Goal: Purchase product/service

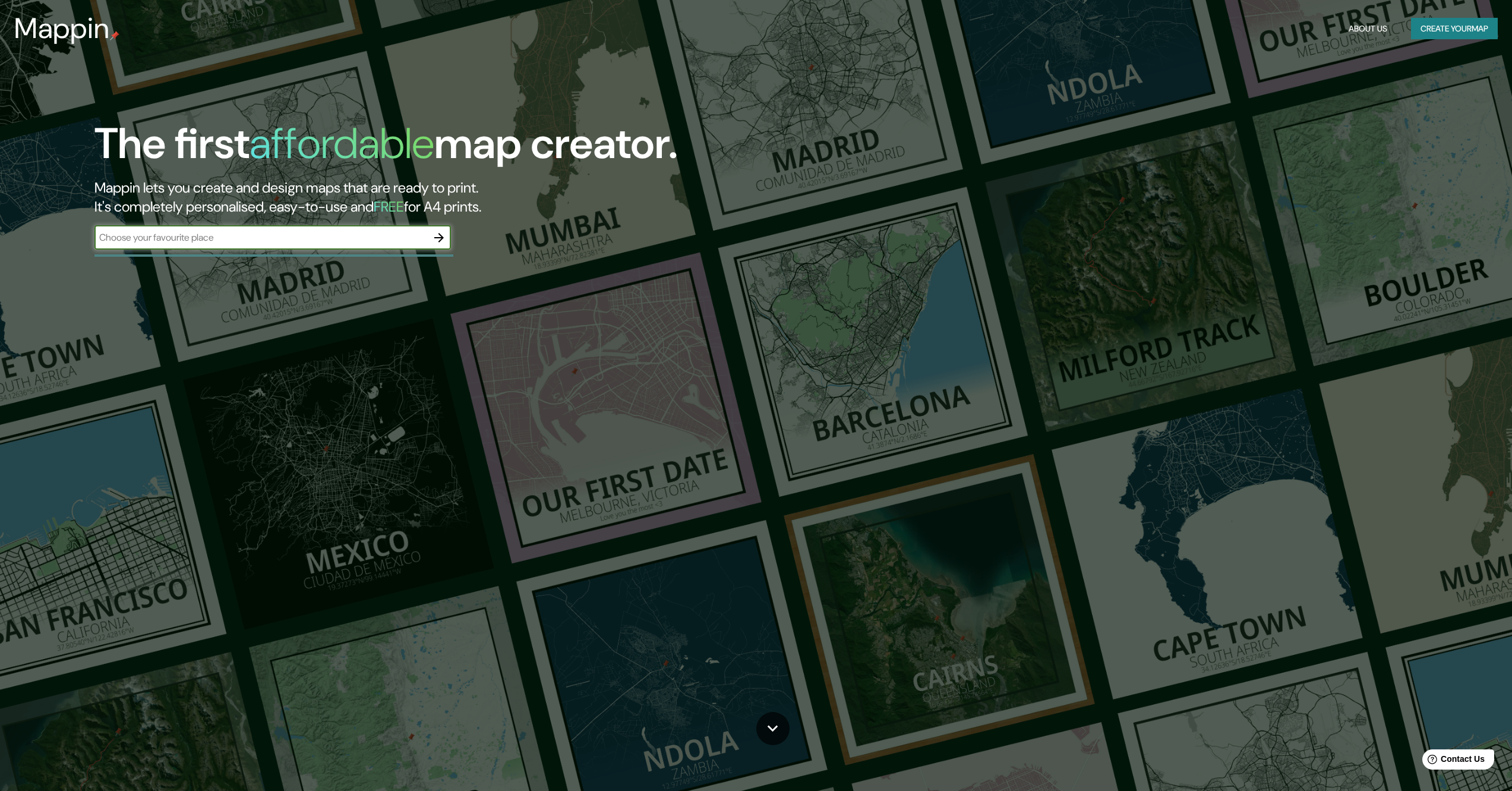
click at [333, 243] on input "text" at bounding box center [261, 237] width 333 height 13
type input "san [PERSON_NAME] tultepec"
click at [438, 234] on icon "button" at bounding box center [439, 237] width 14 height 14
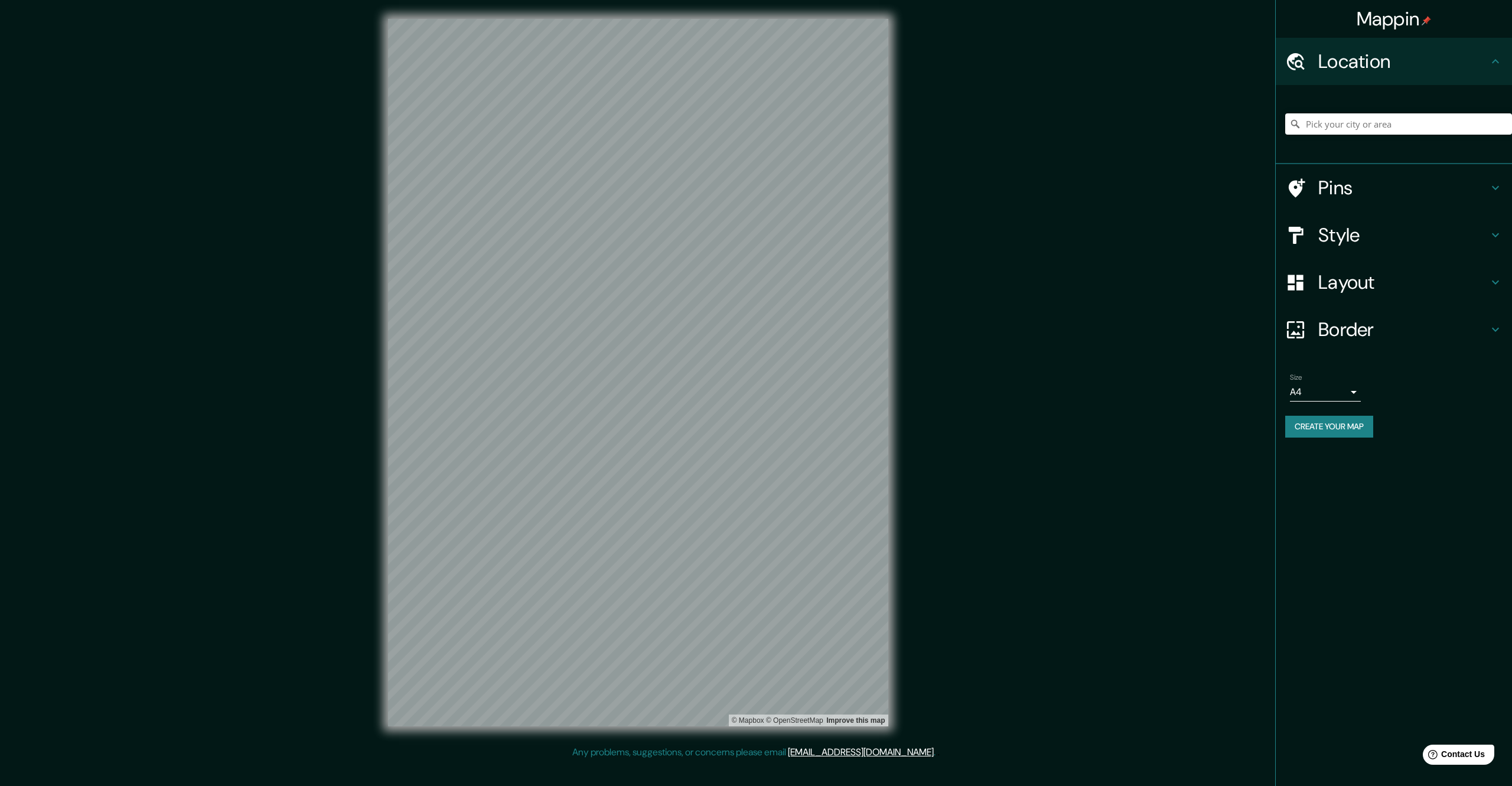
click at [1356, 240] on h4 "Style" at bounding box center [1404, 235] width 170 height 23
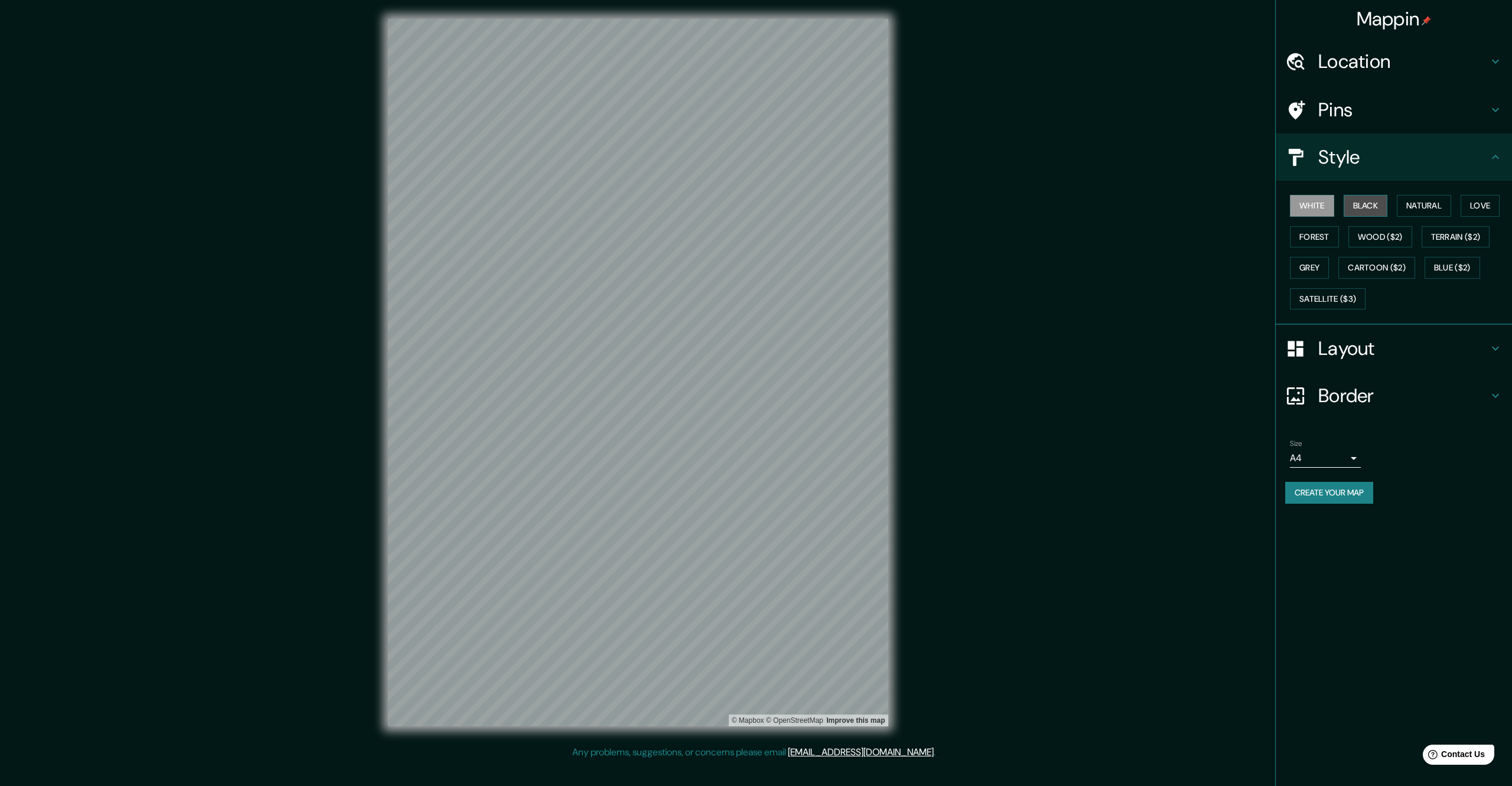
click at [1358, 203] on button "Black" at bounding box center [1365, 206] width 44 height 22
click at [1412, 206] on button "Natural" at bounding box center [1424, 206] width 54 height 22
click at [1278, 218] on div "White Black Natural Love Forest Wood ($2) Terrain ($2) Grey Cartoon ($2) Blue (…" at bounding box center [1394, 253] width 236 height 144
click at [1299, 208] on button "White" at bounding box center [1312, 206] width 44 height 22
click at [1333, 348] on h4 "Layout" at bounding box center [1404, 348] width 170 height 23
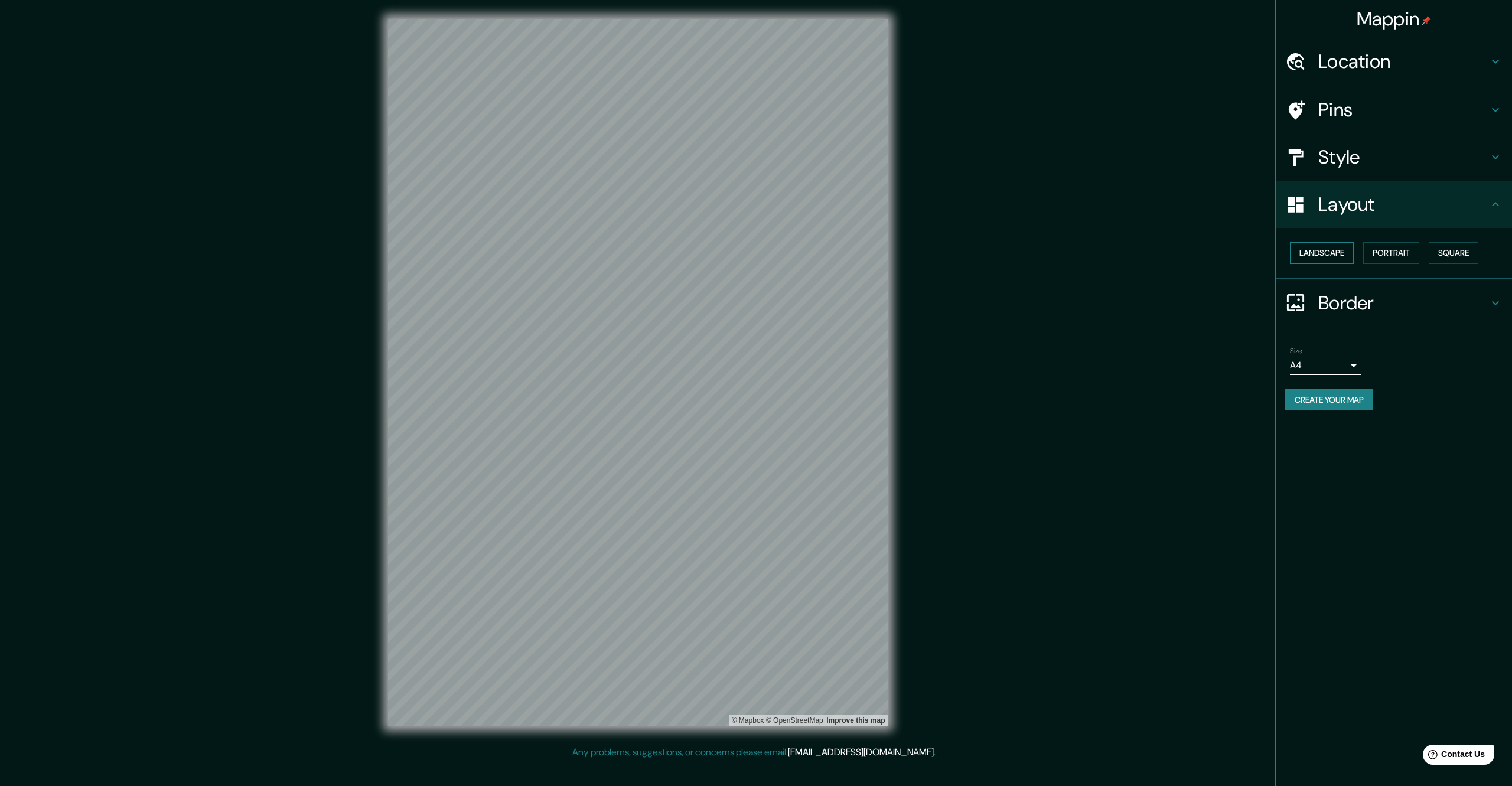
click at [1334, 254] on button "Landscape" at bounding box center [1322, 253] width 64 height 22
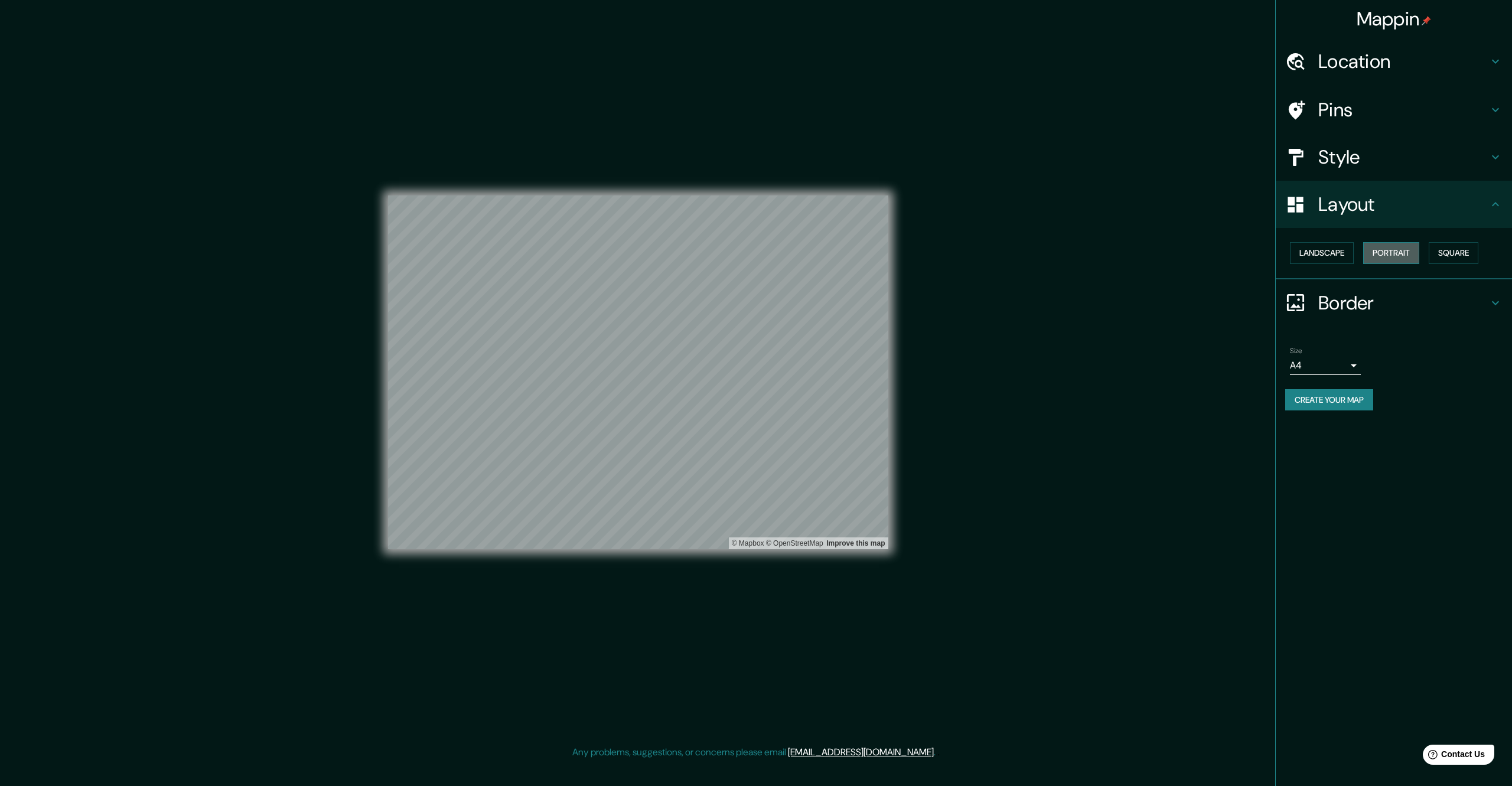
click at [1383, 260] on button "Portrait" at bounding box center [1390, 253] width 56 height 22
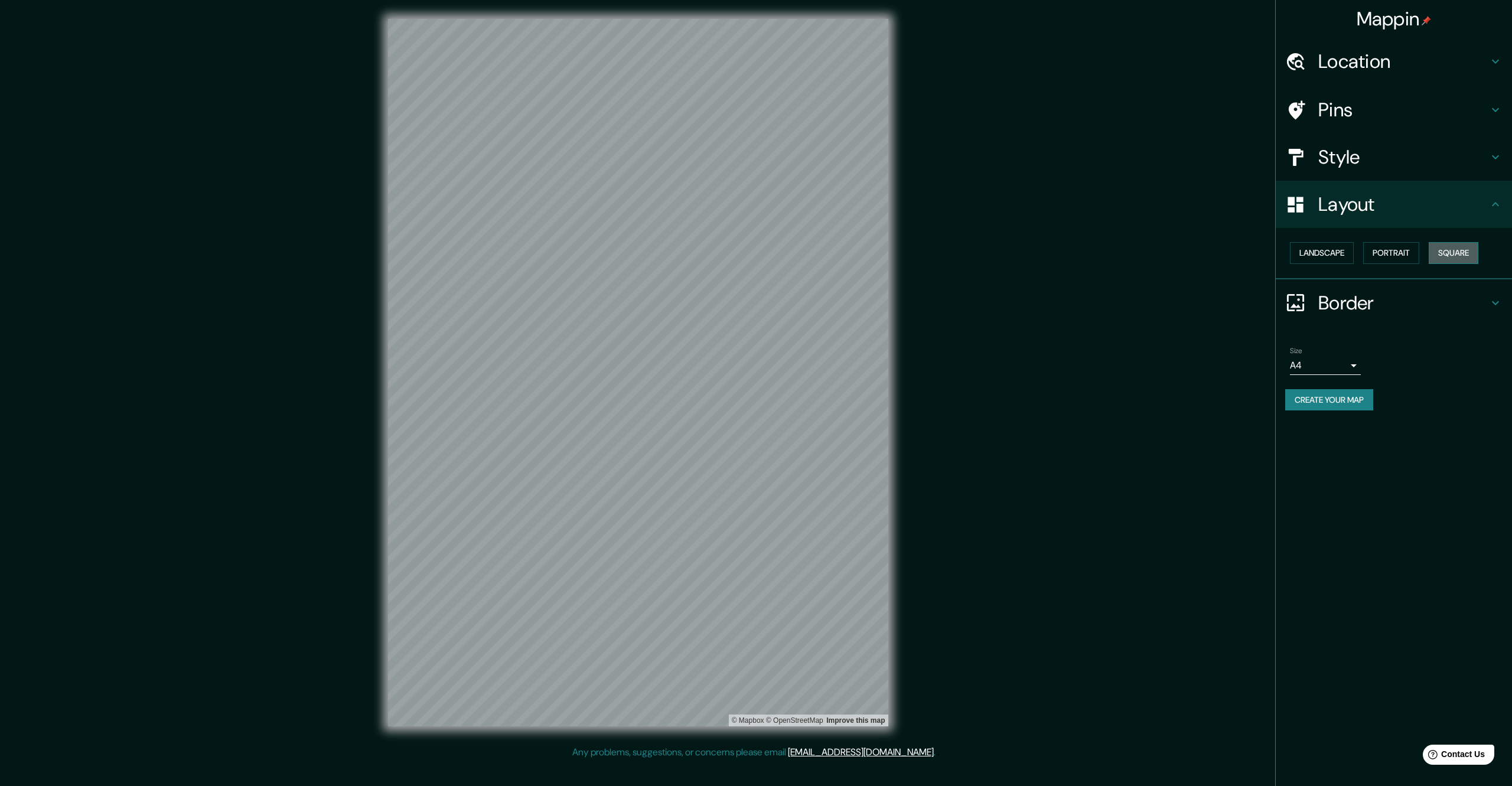
click at [1432, 256] on button "Square" at bounding box center [1454, 253] width 50 height 22
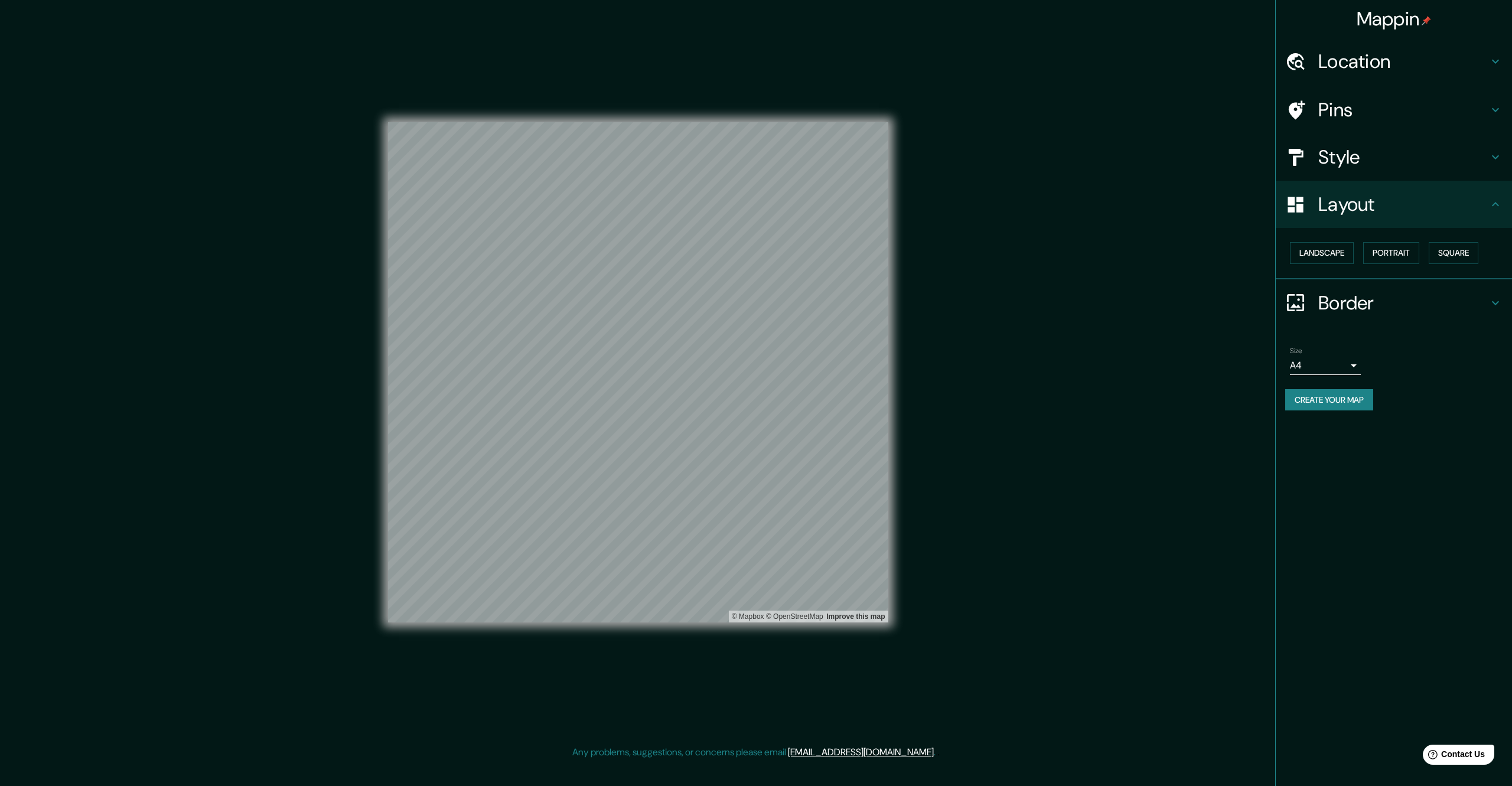
click at [1334, 363] on body "Mappin Location Pins Style Layout Landscape Portrait Square Border Choose a bor…" at bounding box center [756, 393] width 1512 height 786
click at [1341, 363] on div at bounding box center [756, 393] width 1512 height 786
click at [1399, 308] on h4 "Border" at bounding box center [1404, 303] width 170 height 23
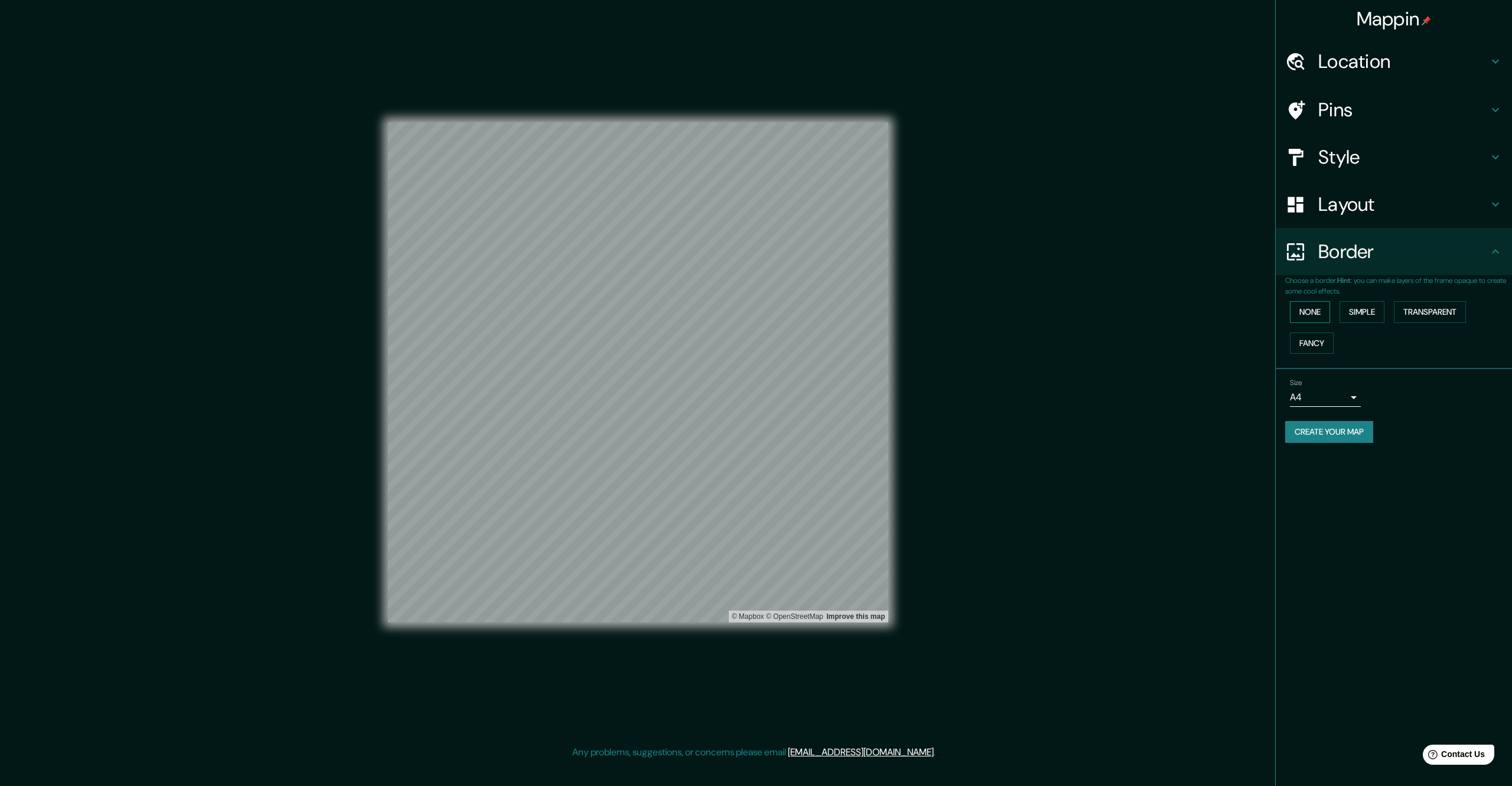
click at [1321, 315] on button "None" at bounding box center [1310, 312] width 40 height 22
click at [1364, 313] on button "Simple" at bounding box center [1362, 312] width 45 height 22
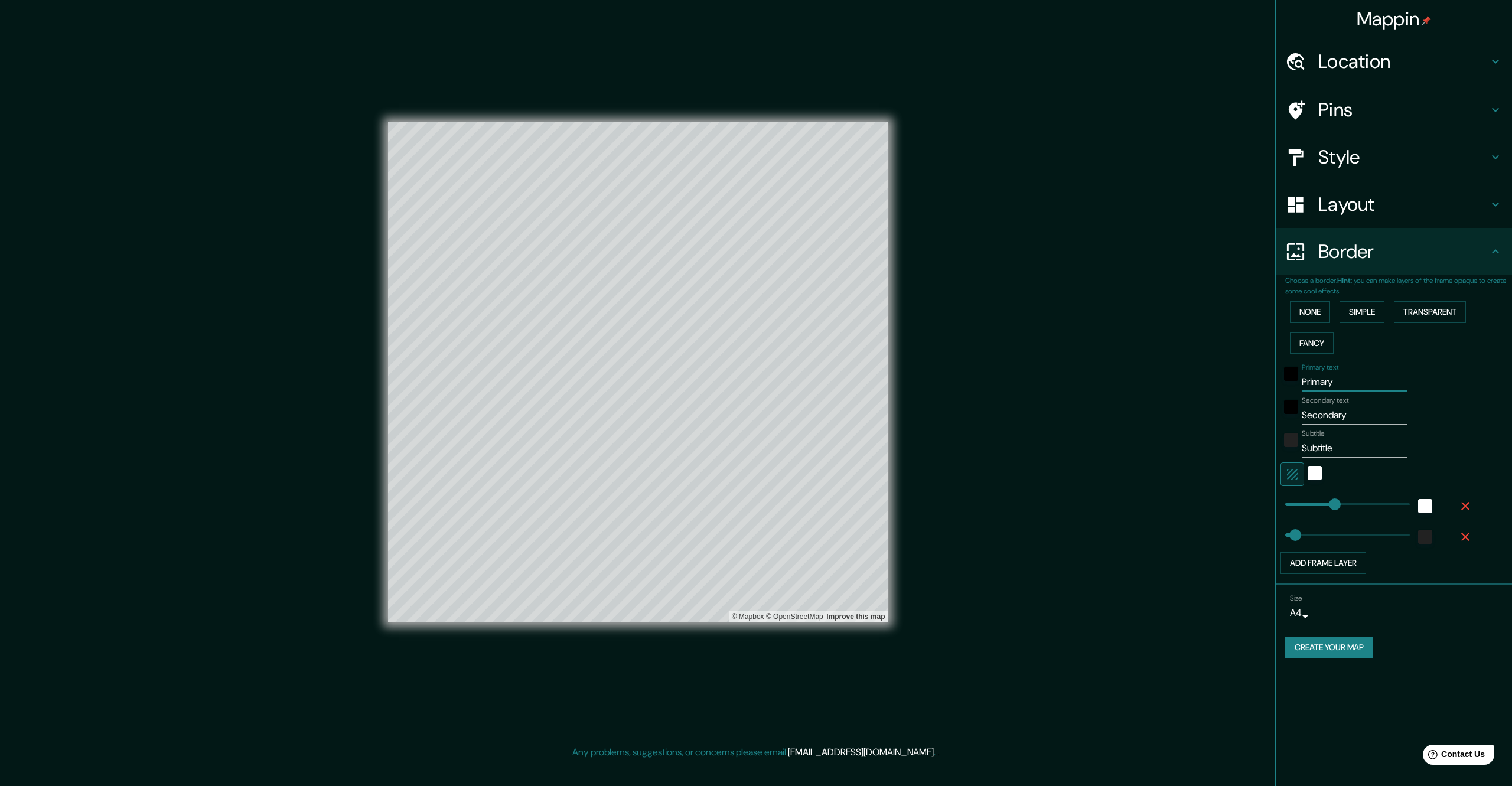
drag, startPoint x: 1348, startPoint y: 387, endPoint x: 1304, endPoint y: 384, distance: 44.1
click at [1304, 384] on input "Primary" at bounding box center [1354, 382] width 106 height 19
type input "P"
type input "339"
type input "68"
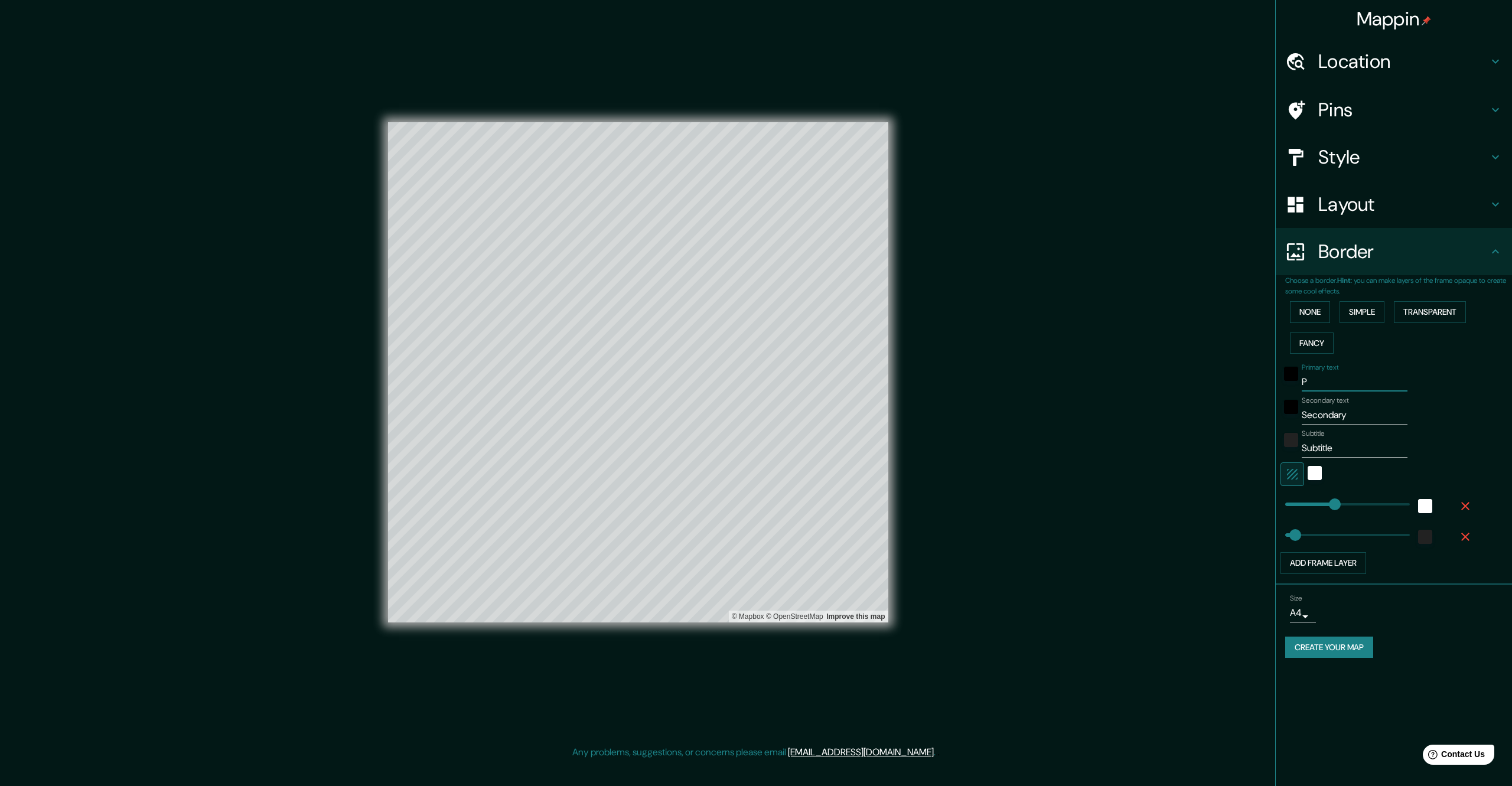
type input "339"
type input "68"
type input "S"
type input "339"
type input "68"
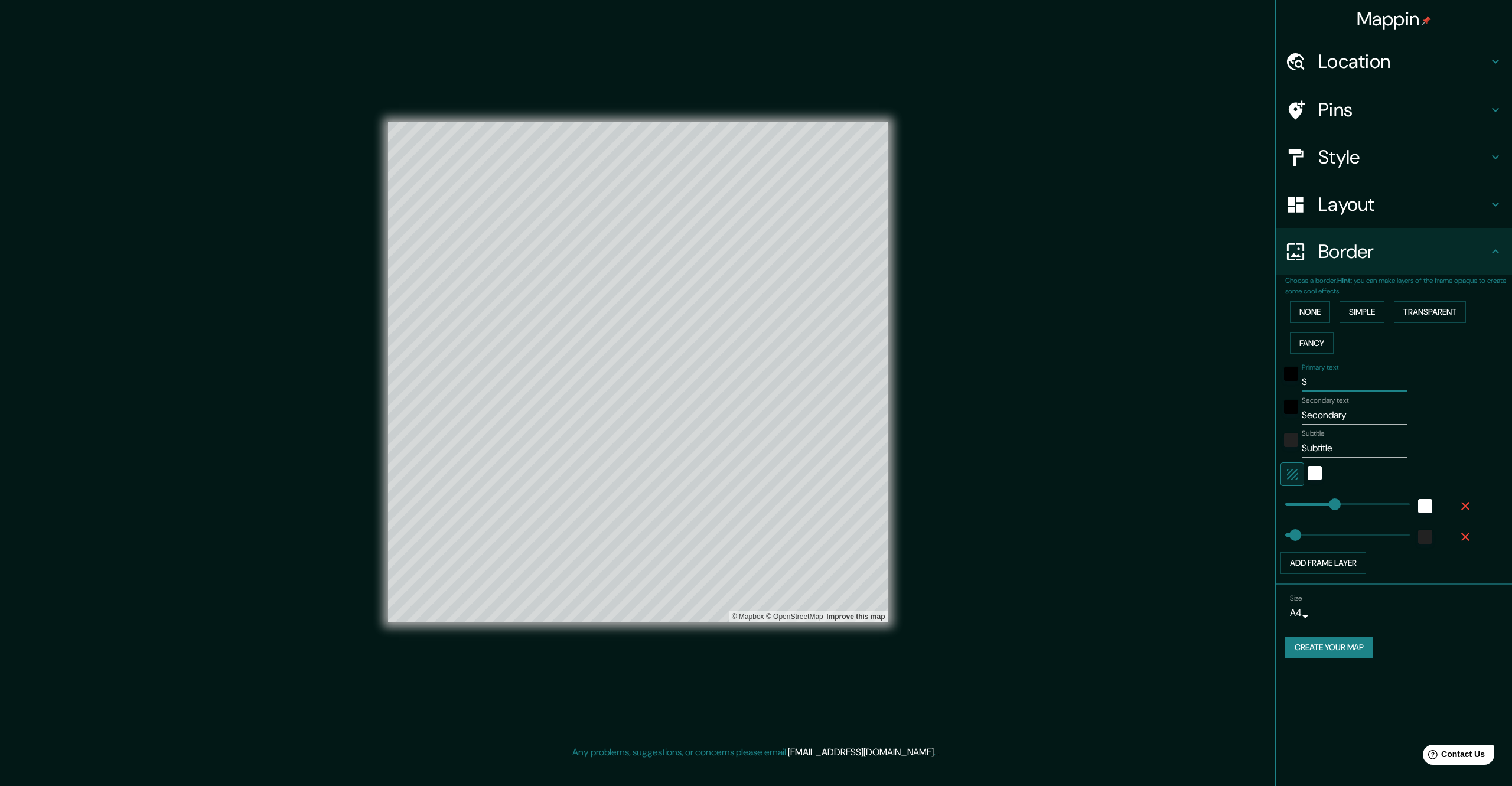
type input "Sa"
type input "339"
type input "68"
type input "San"
type input "339"
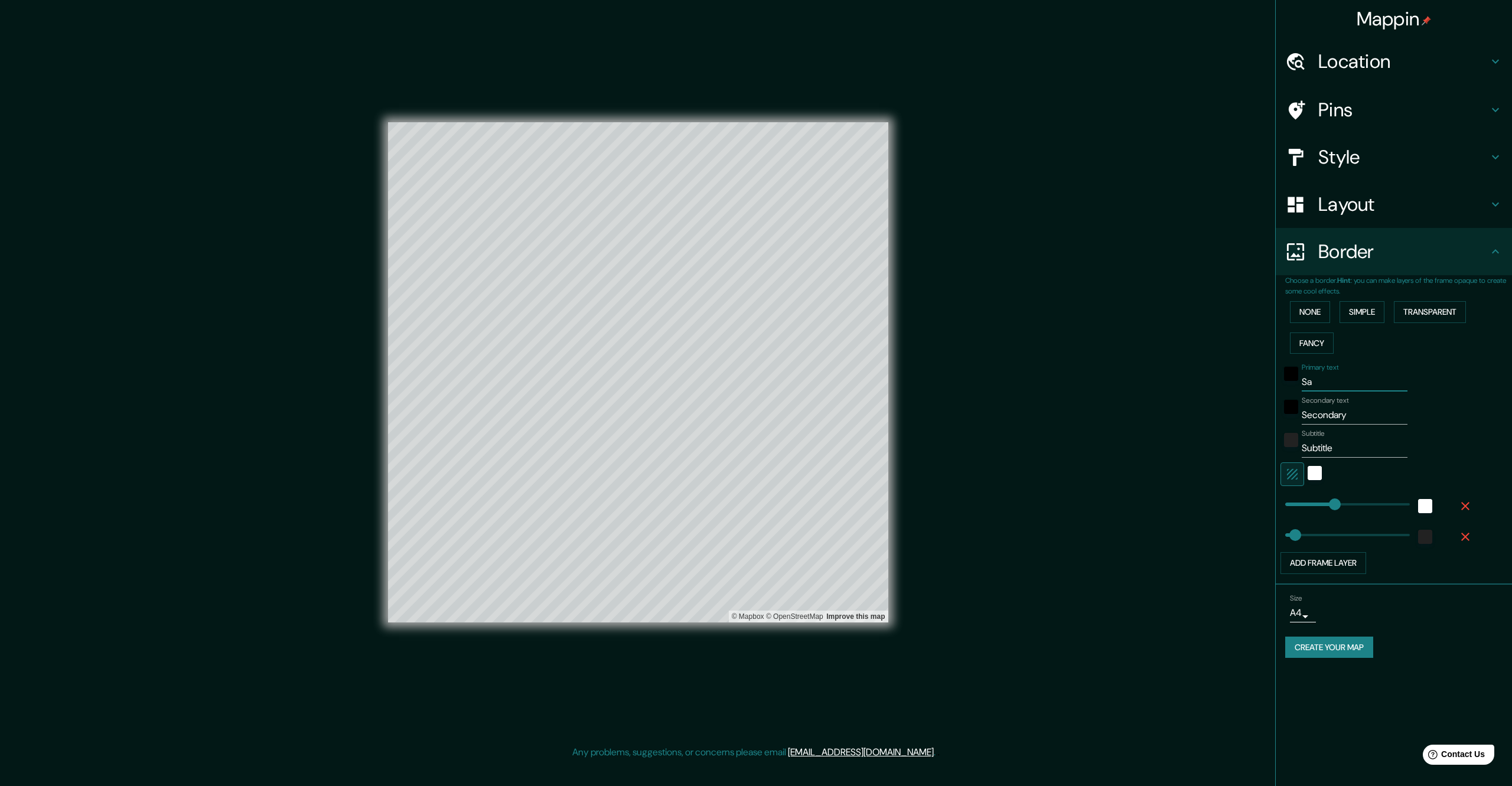
type input "68"
type input "San"
type input "339"
type input "68"
type input "San p"
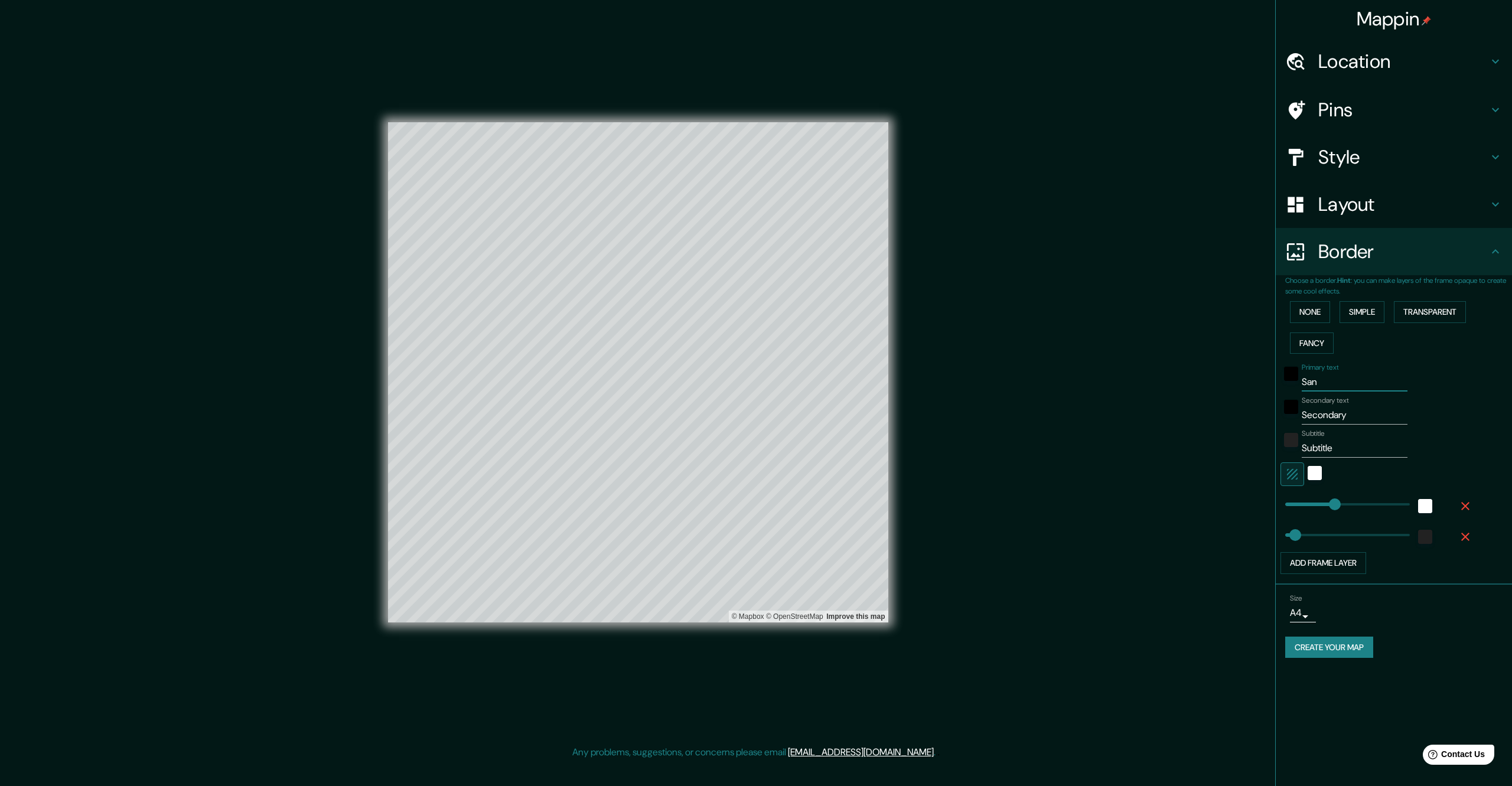
type input "339"
type input "68"
type input "San pe"
type input "339"
type input "68"
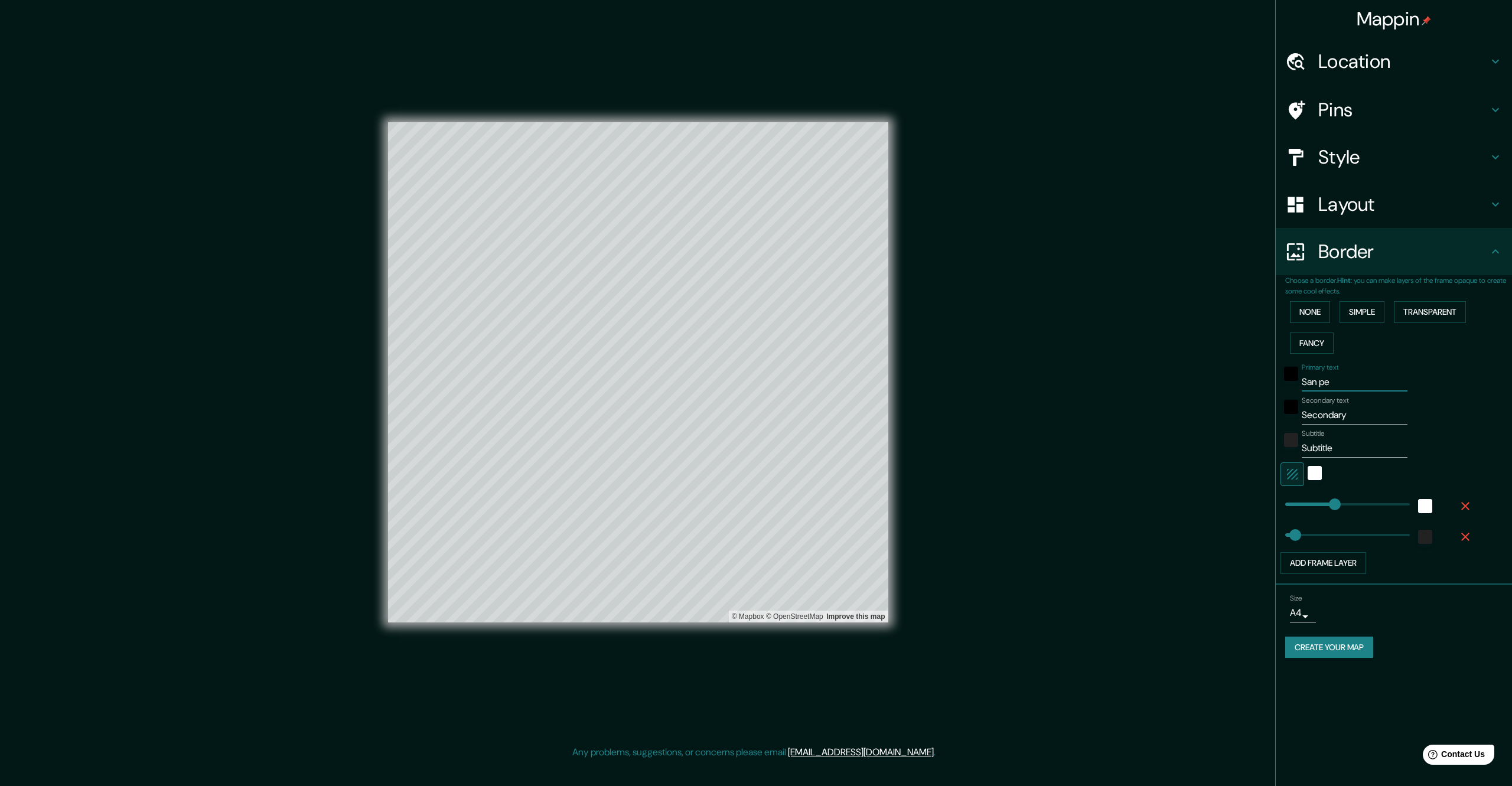
type input "San ped"
type input "339"
type input "68"
type input "San pedr"
type input "339"
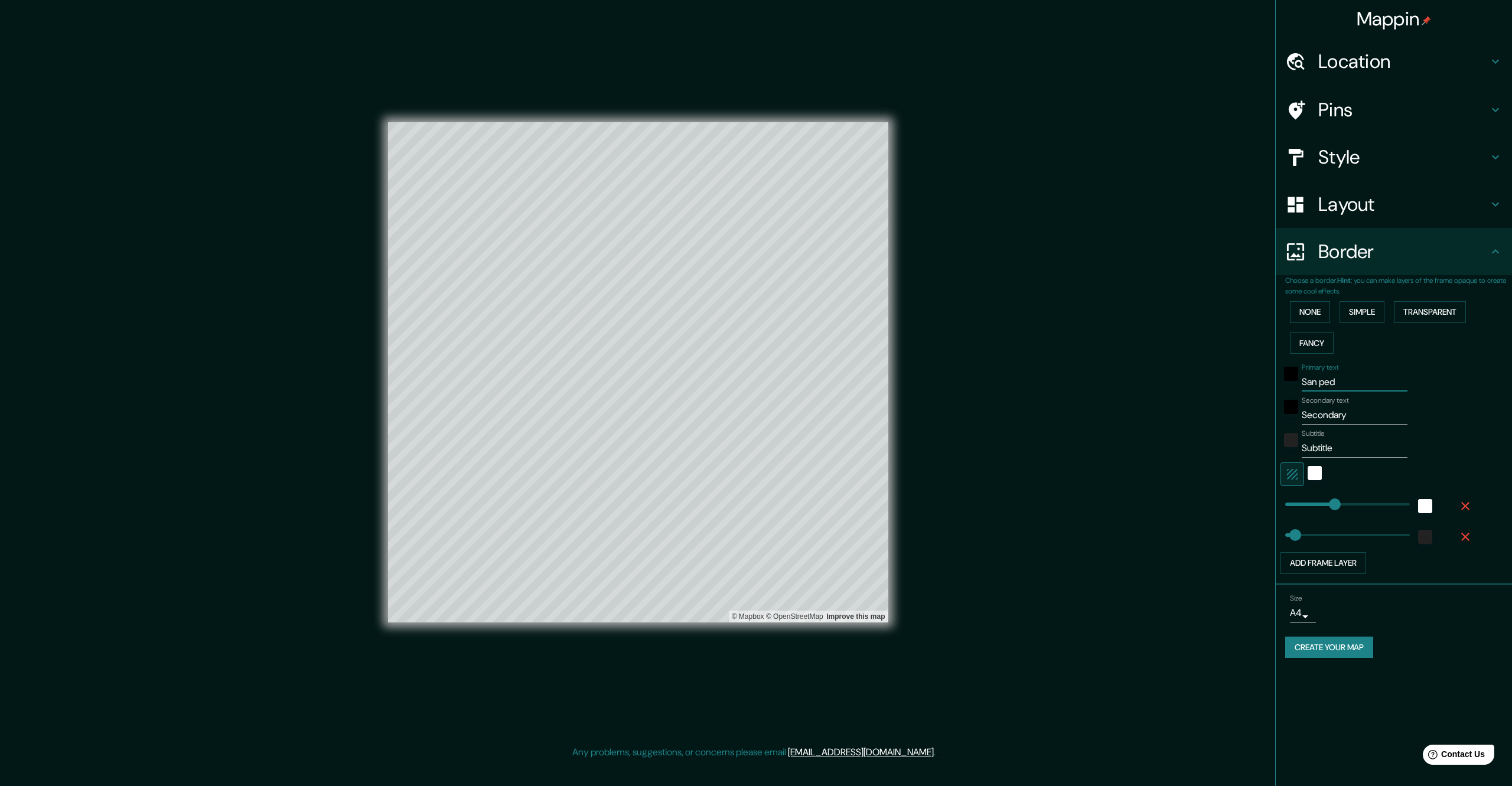
type input "68"
type input "San [PERSON_NAME]"
type input "339"
type input "68"
type input "San [PERSON_NAME]"
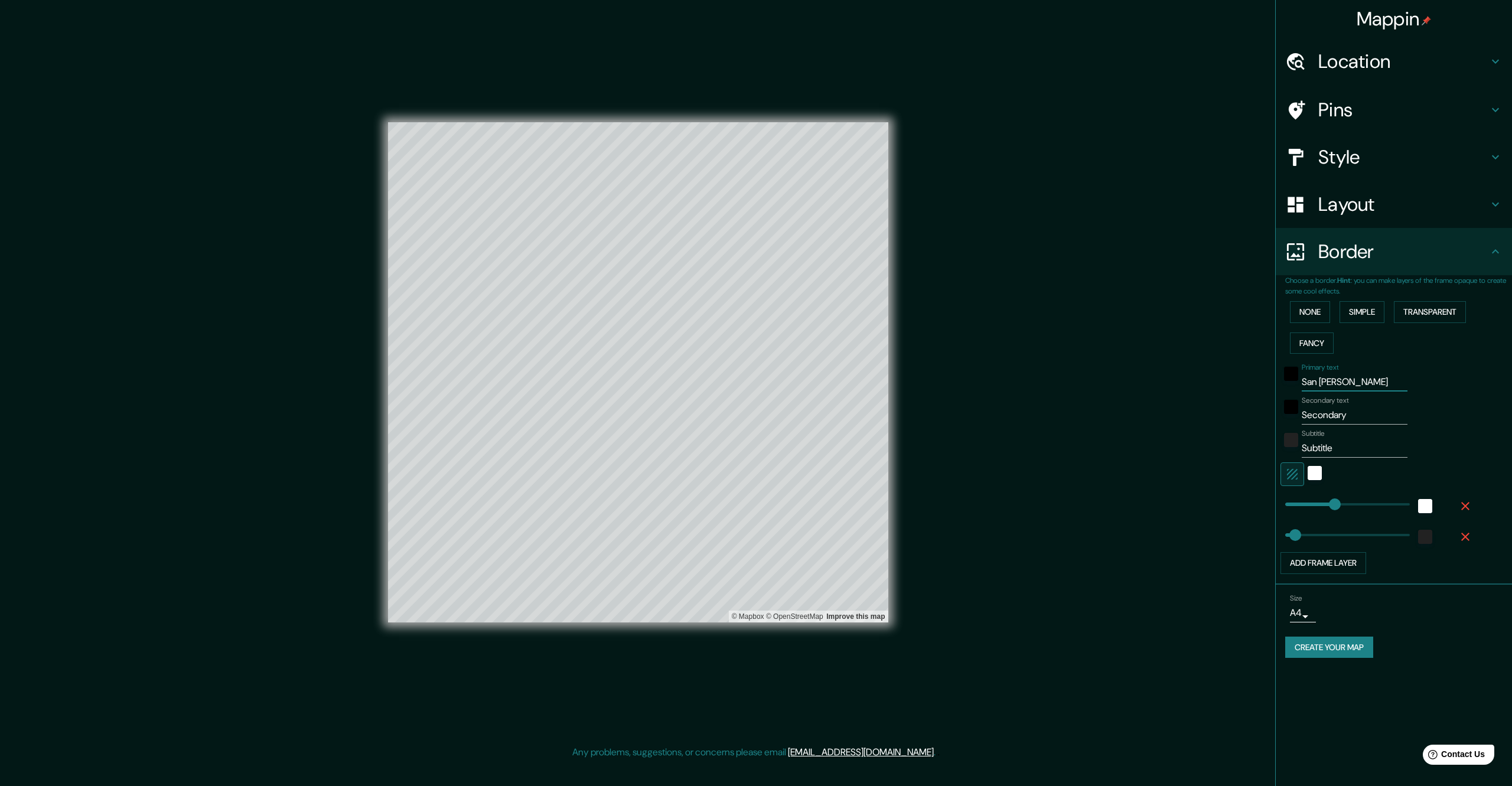
type input "339"
type input "68"
type input "San [PERSON_NAME] t"
type input "339"
type input "68"
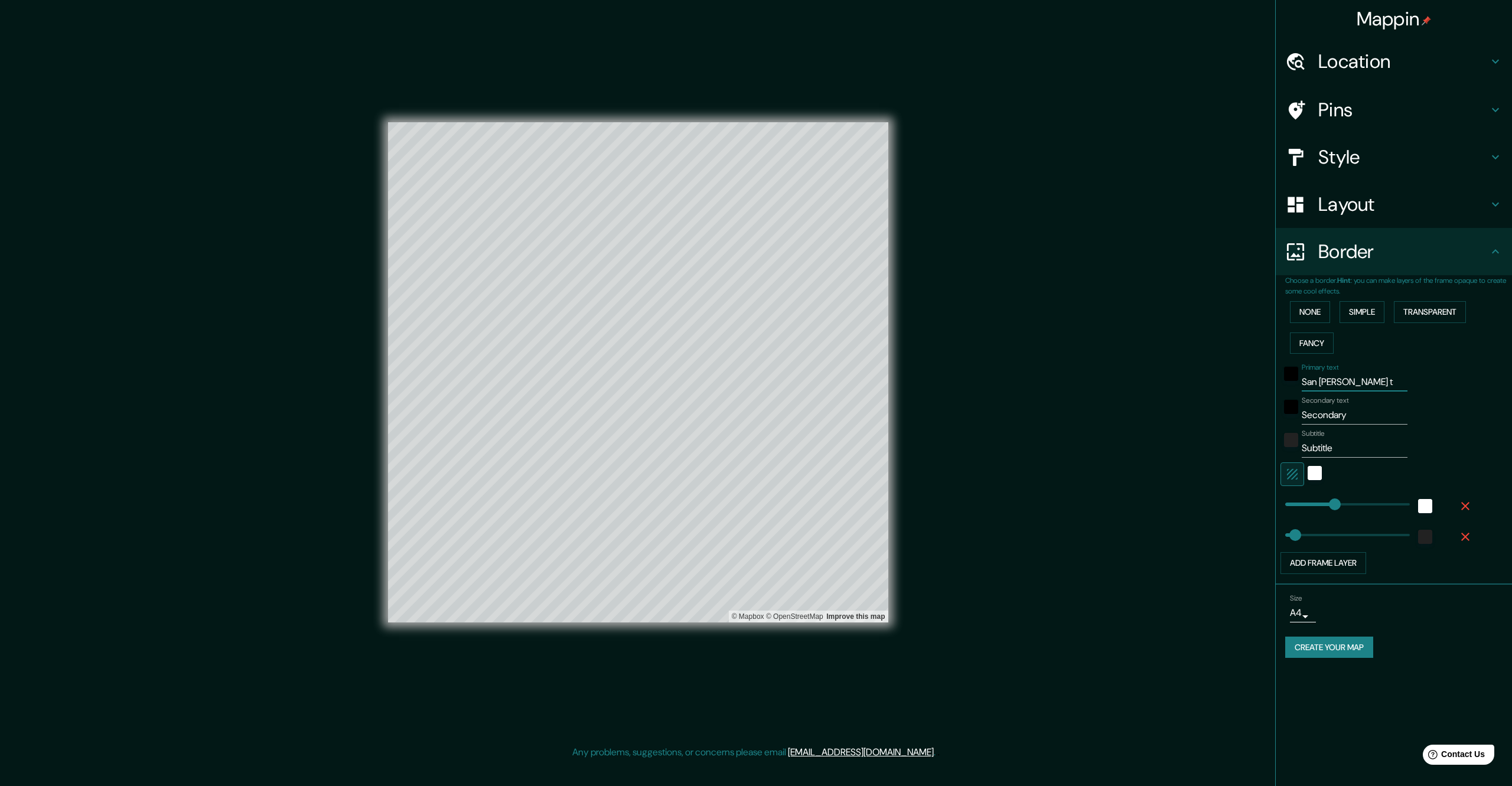
type input "San [PERSON_NAME] tu"
type input "339"
type input "68"
type input "San [PERSON_NAME] tul"
type input "339"
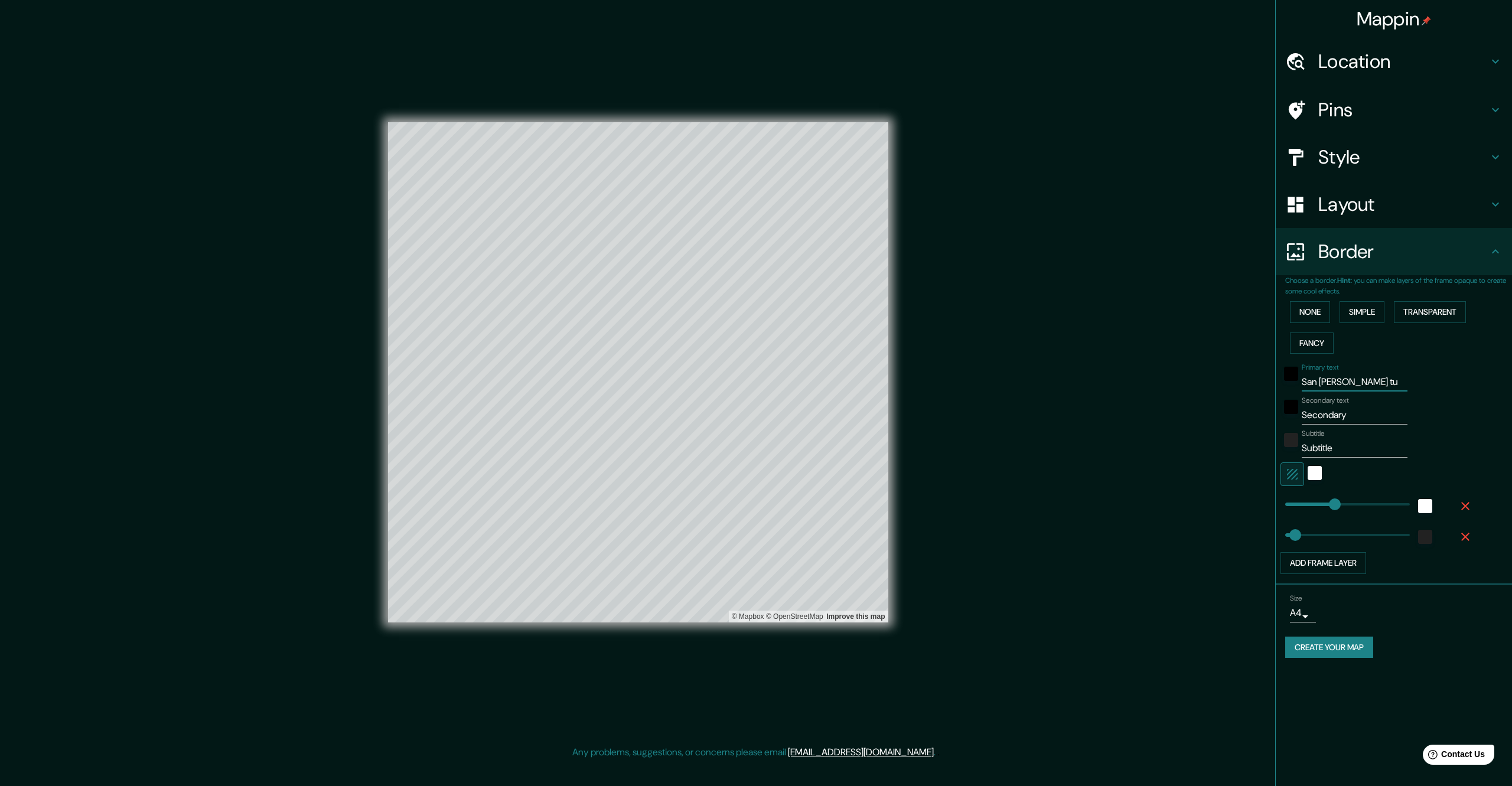
type input "68"
drag, startPoint x: 1372, startPoint y: 378, endPoint x: 1304, endPoint y: 378, distance: 68.0
click at [1304, 378] on input "San [PERSON_NAME] tul" at bounding box center [1354, 382] width 106 height 19
type input "339"
type input "68"
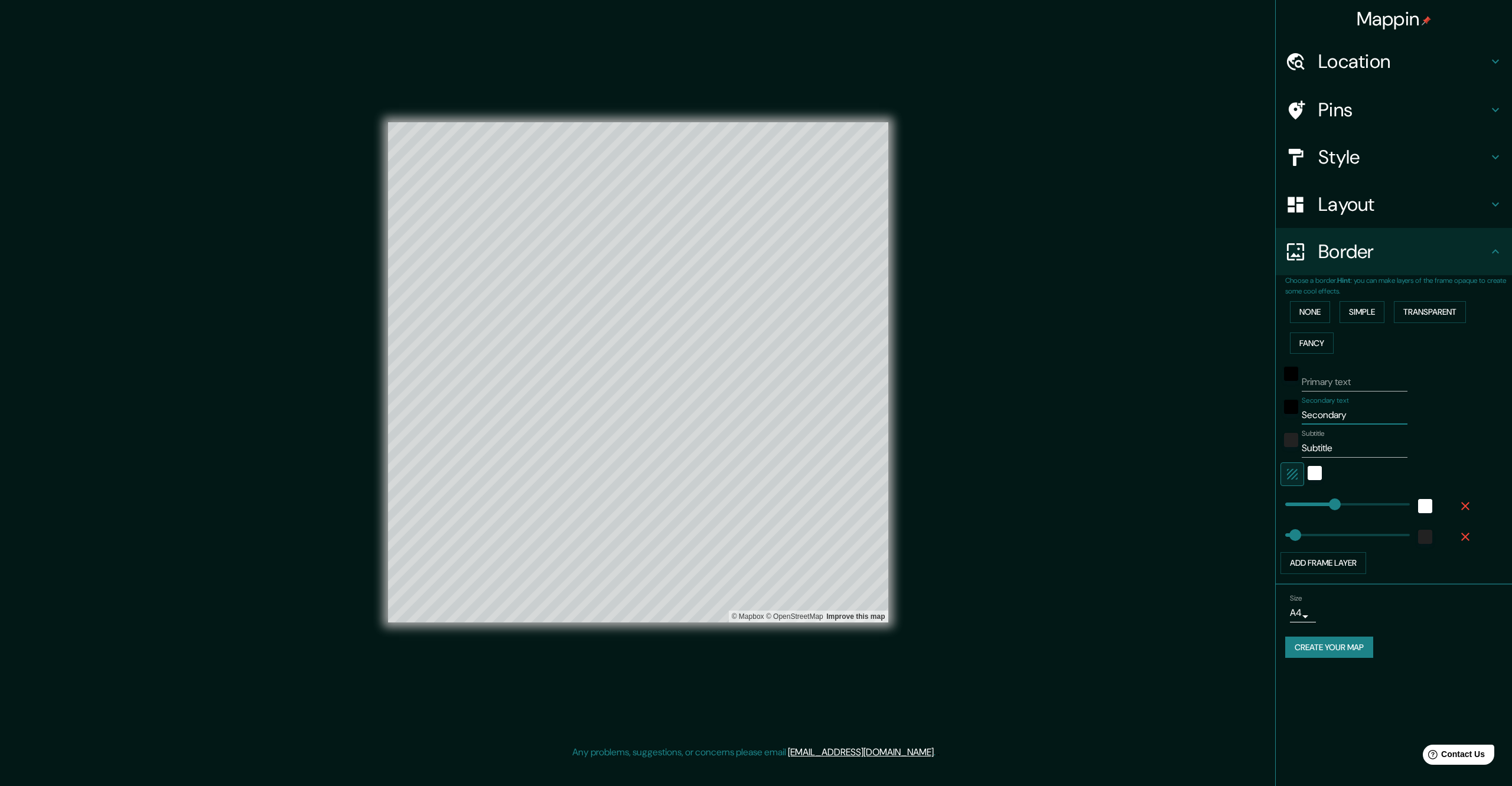
drag, startPoint x: 1354, startPoint y: 418, endPoint x: 1278, endPoint y: 427, distance: 76.5
click at [1278, 427] on div "Choose a border. Hint : you can make layers of the frame opaque to create some …" at bounding box center [1394, 429] width 236 height 309
type input "s"
type input "339"
type input "68"
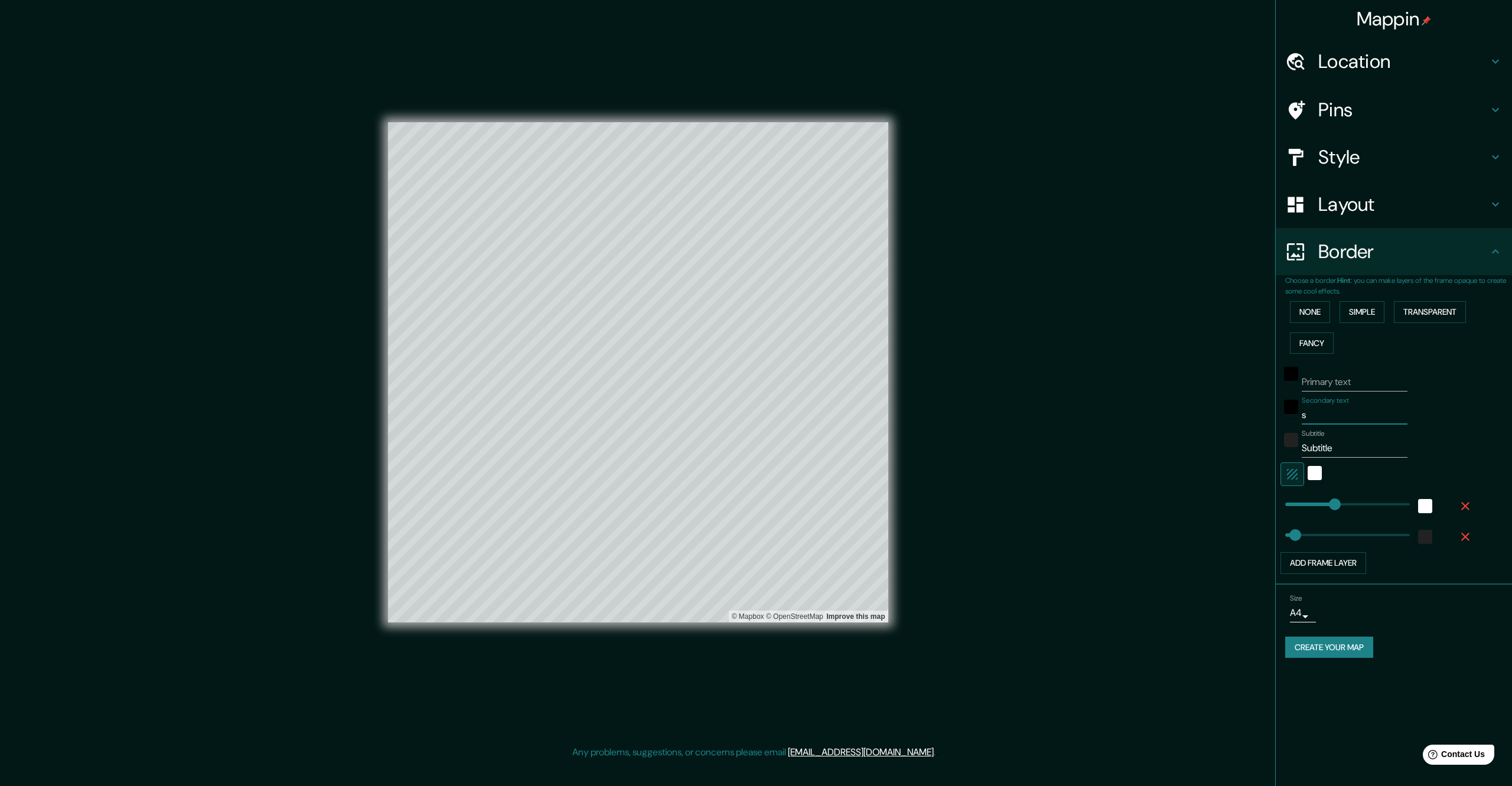
type input "sa"
type input "339"
type input "68"
type input "san"
type input "339"
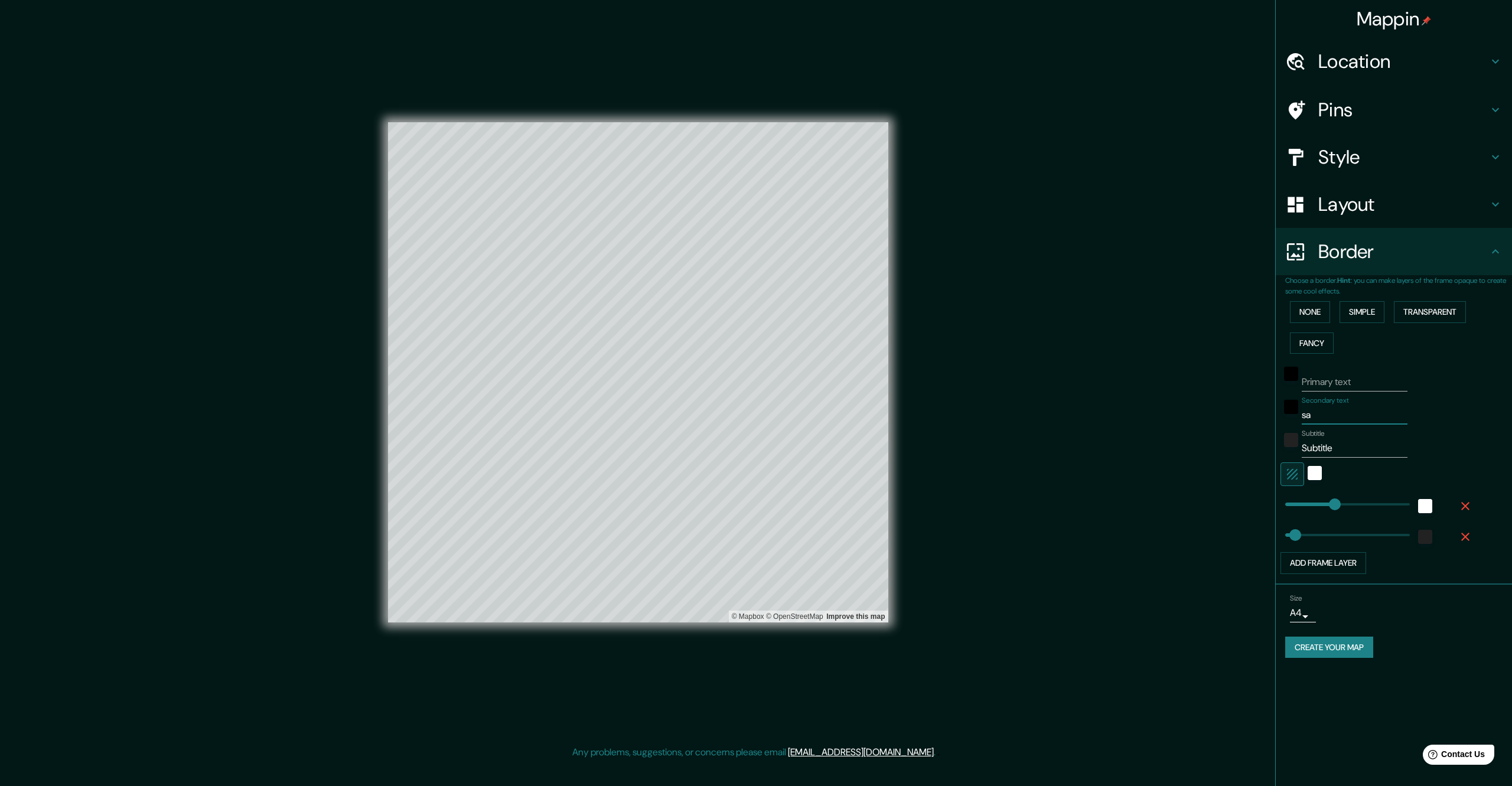
type input "68"
type input "san"
type input "339"
type input "68"
type input "san p"
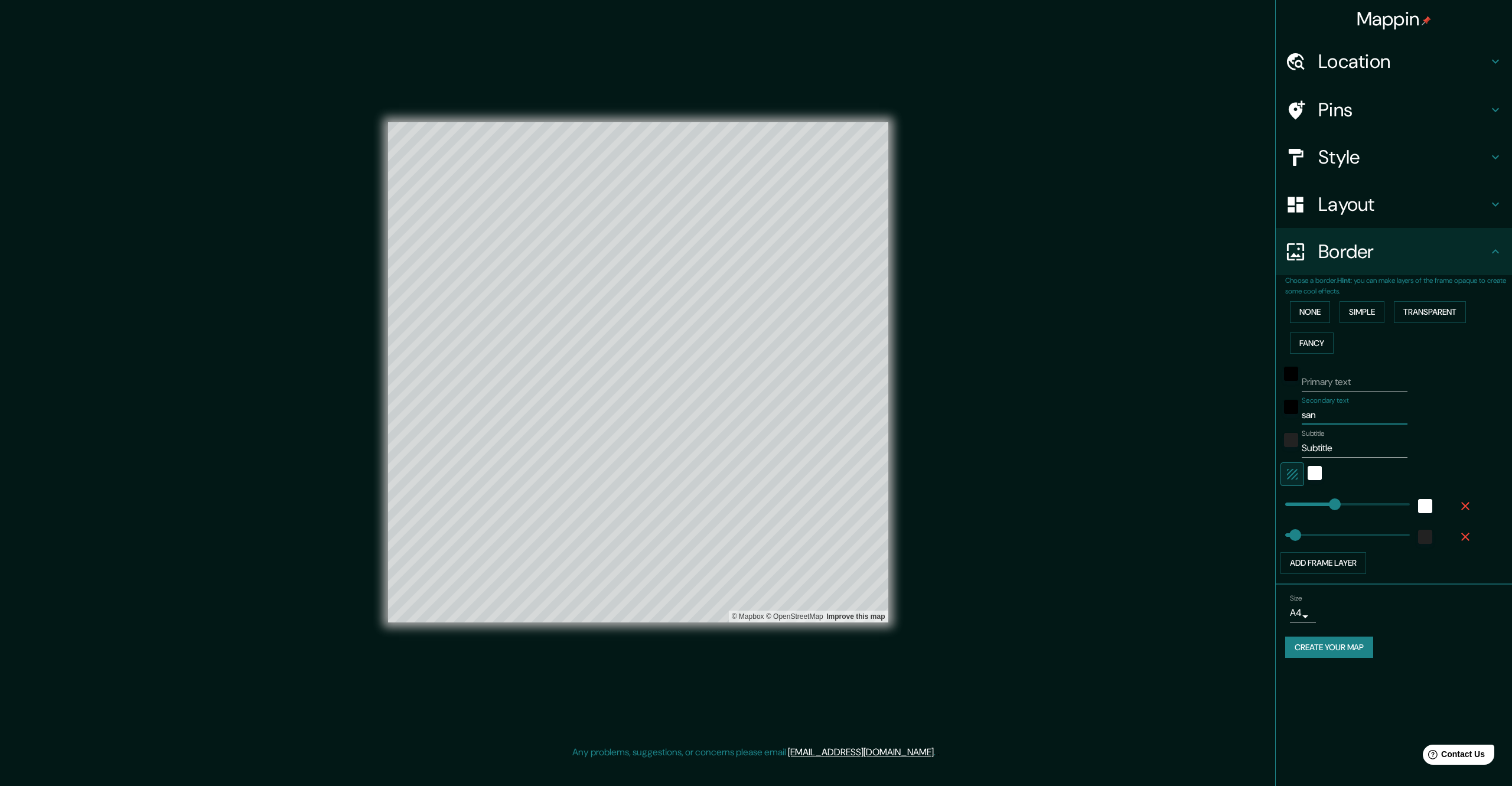
type input "339"
type input "68"
type input "san pe"
type input "339"
type input "68"
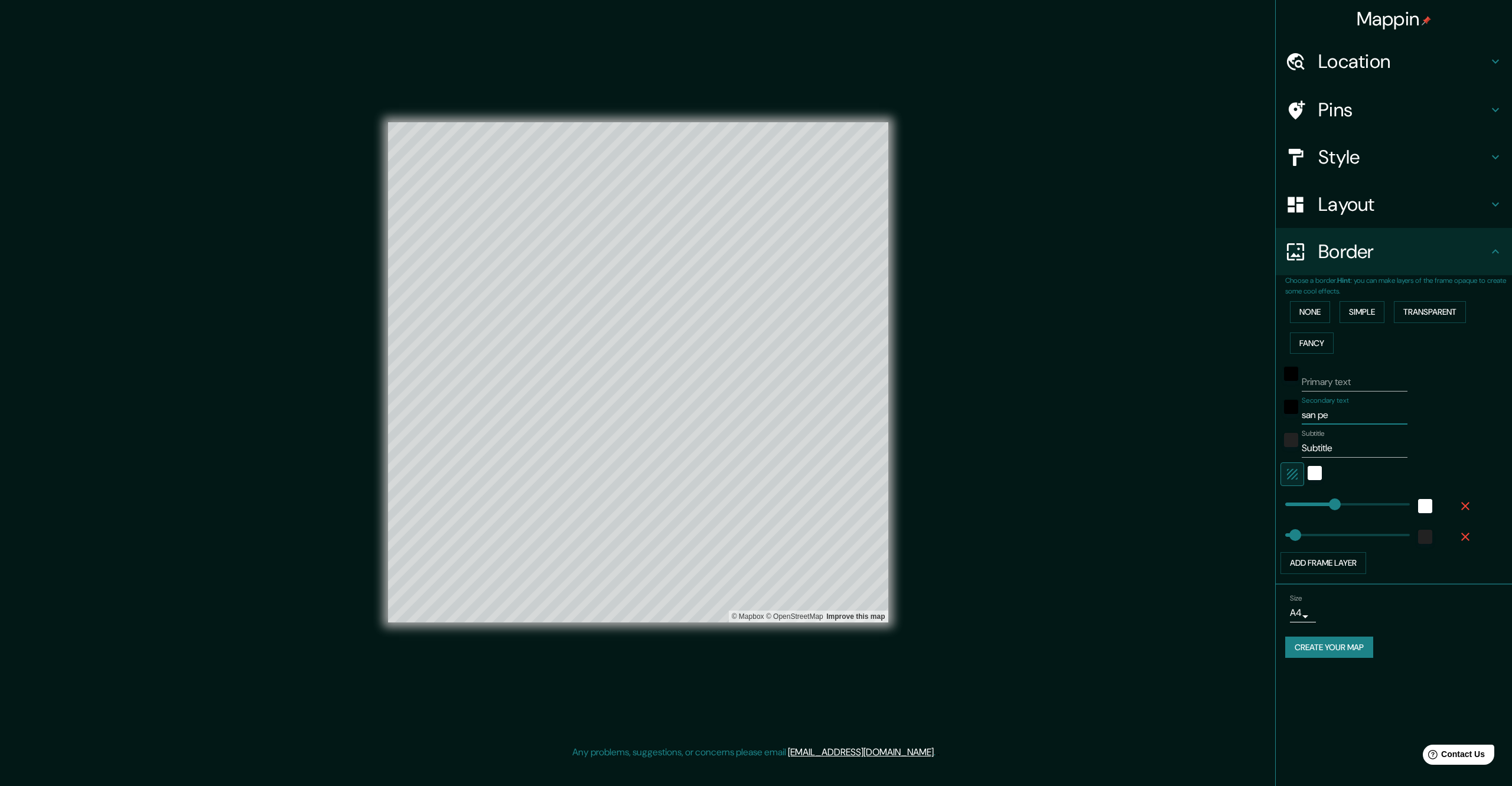
type input "san ped"
type input "339"
type input "68"
type input "san pedr"
type input "339"
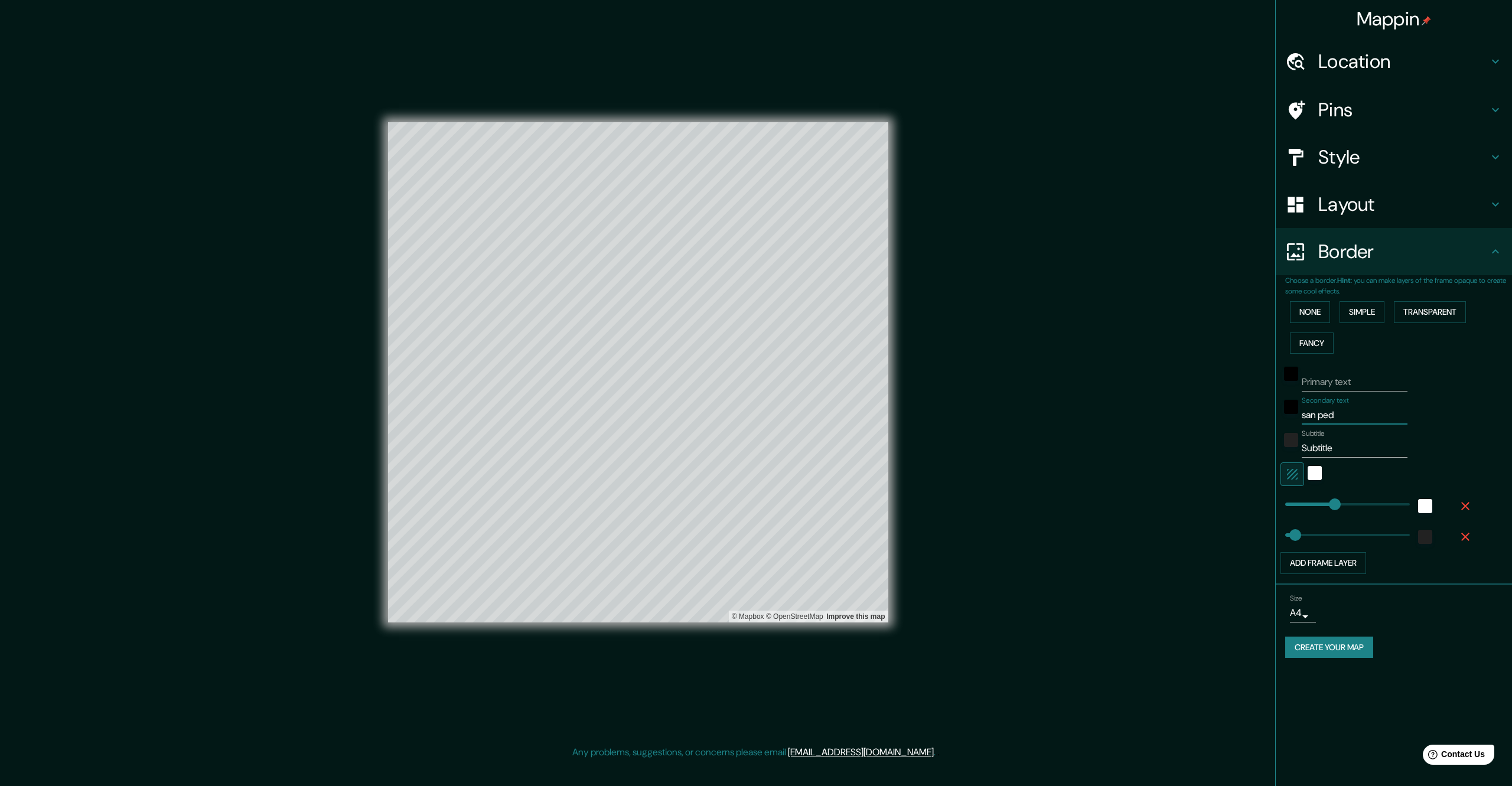
type input "68"
type input "san [PERSON_NAME]"
type input "339"
type input "68"
type input "san [PERSON_NAME]"
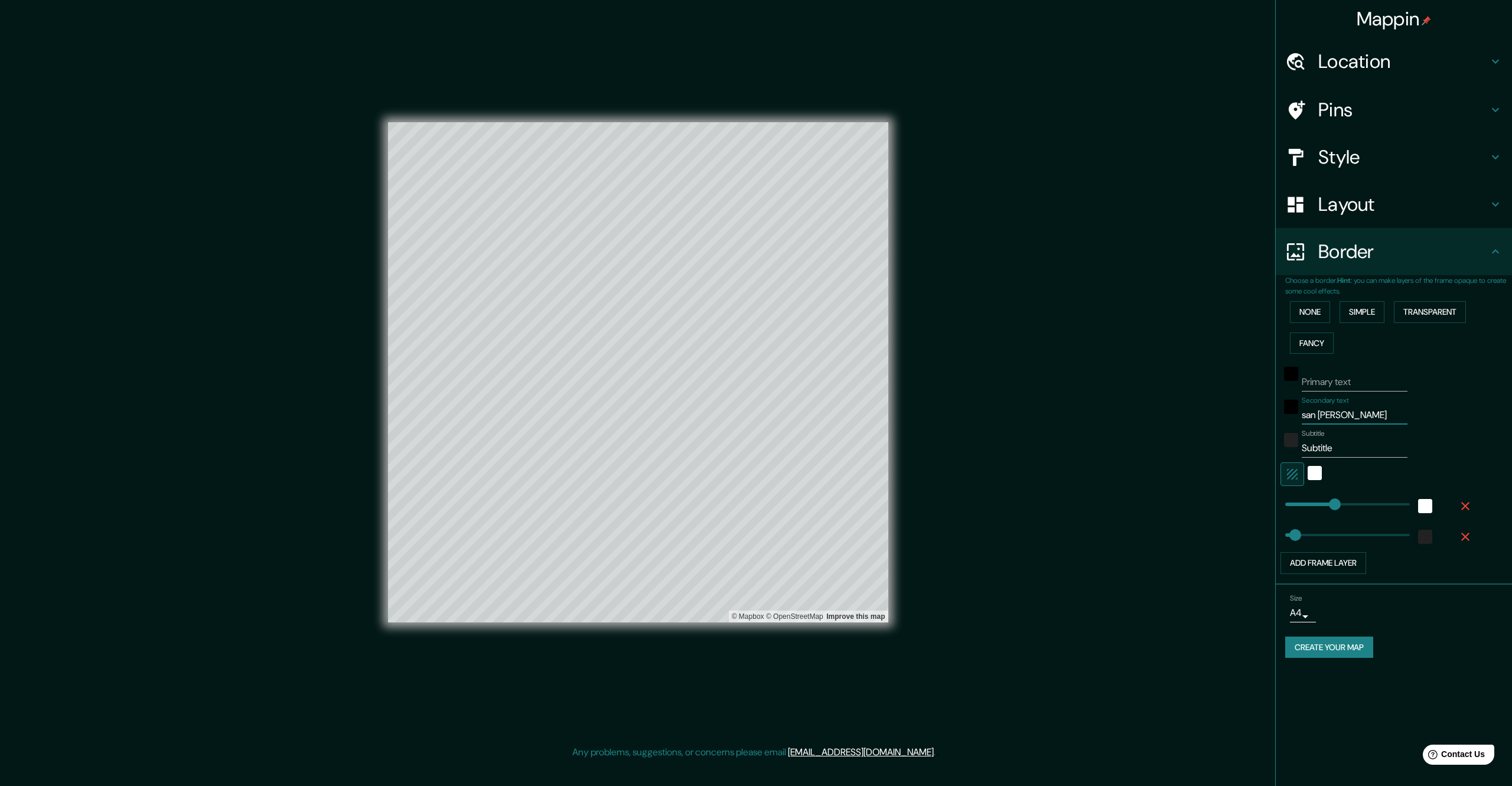
type input "339"
type input "68"
type input "san [PERSON_NAME] t"
type input "339"
type input "68"
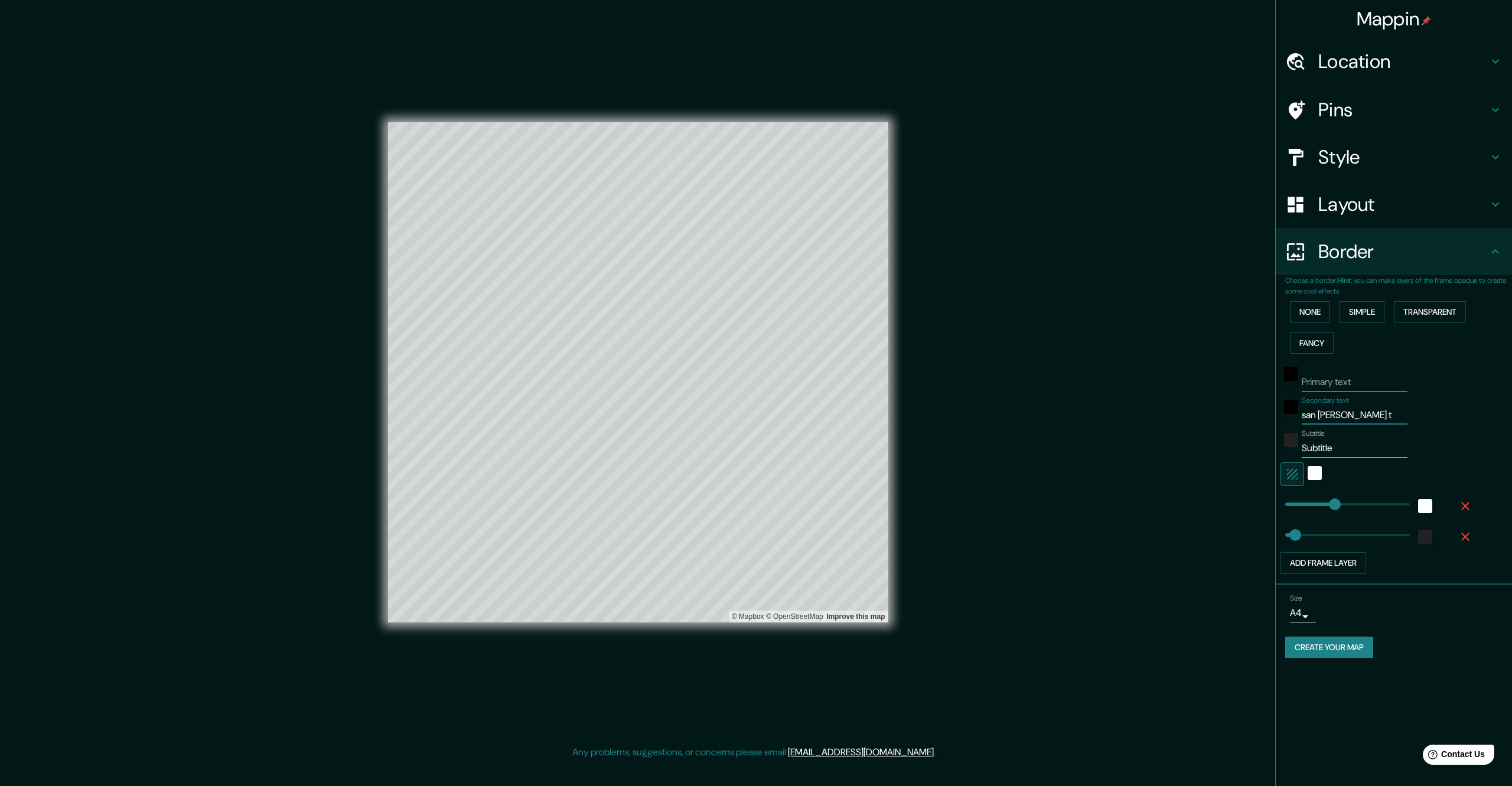
type input "san [PERSON_NAME] tu"
type input "339"
type input "68"
type input "san [PERSON_NAME] tul"
type input "339"
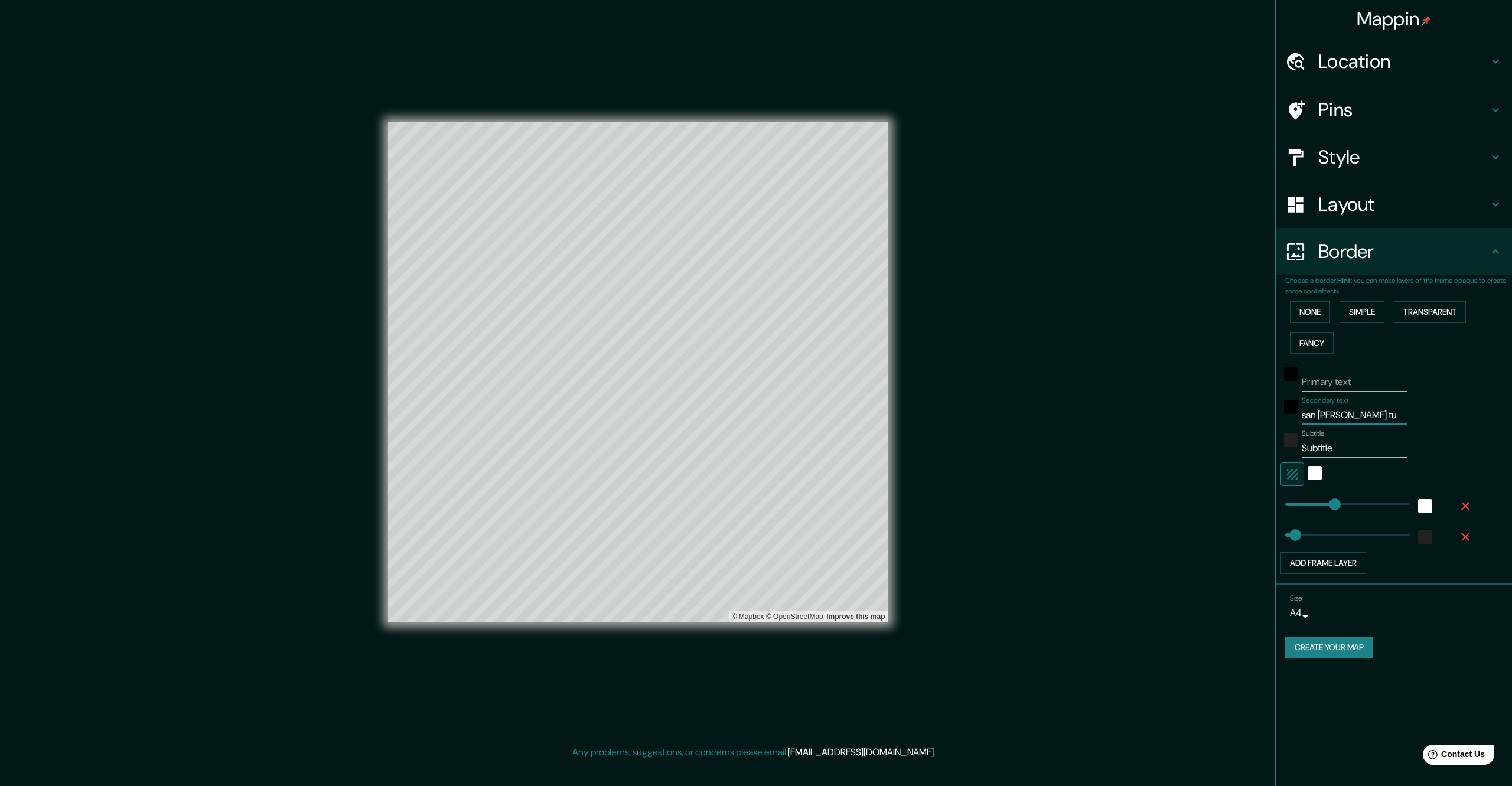
type input "68"
type input "san [PERSON_NAME] tult"
type input "339"
type input "68"
type input "san [PERSON_NAME] tulte"
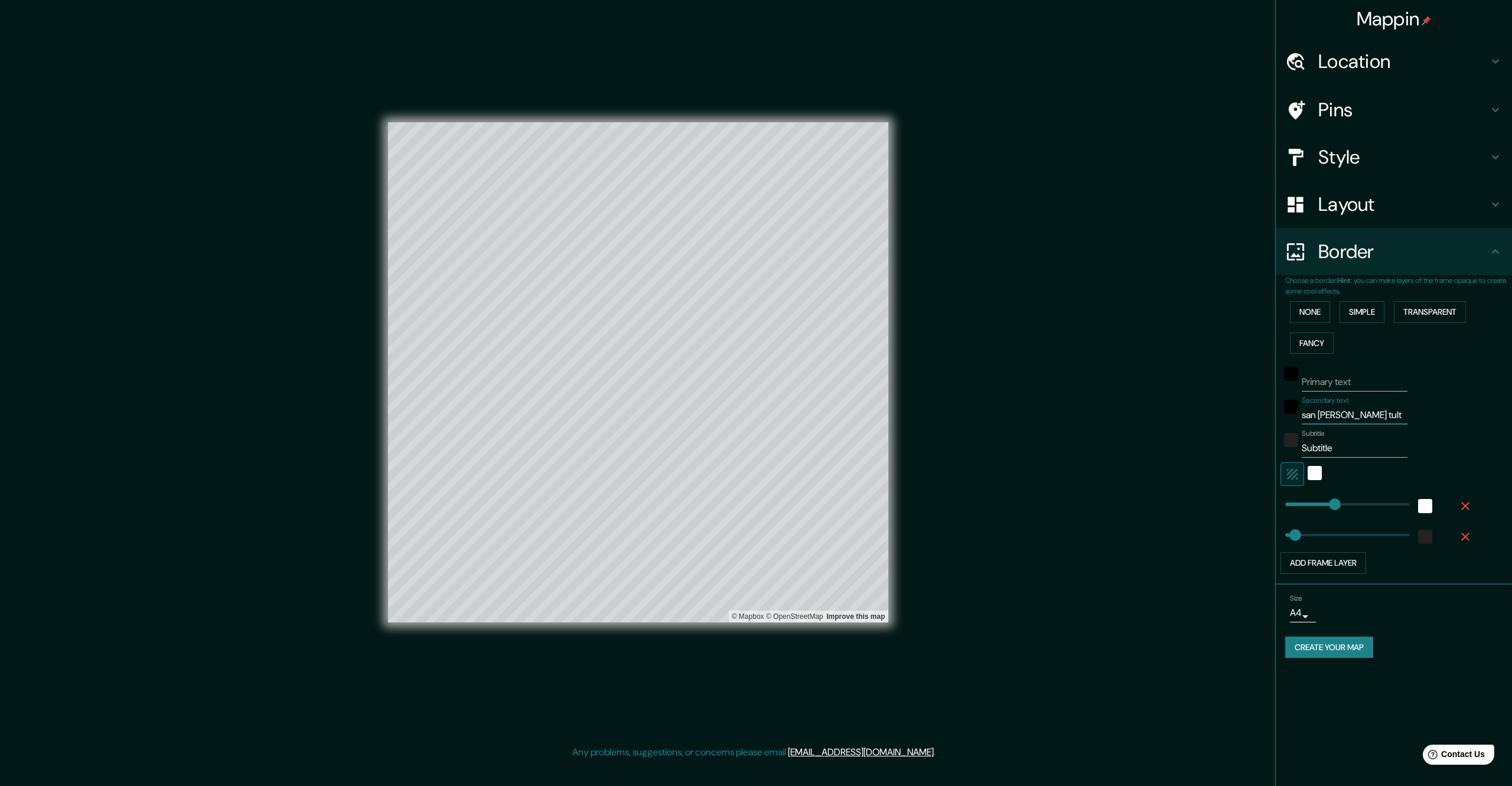
type input "339"
type input "68"
type input "san [PERSON_NAME] tultep"
type input "339"
type input "68"
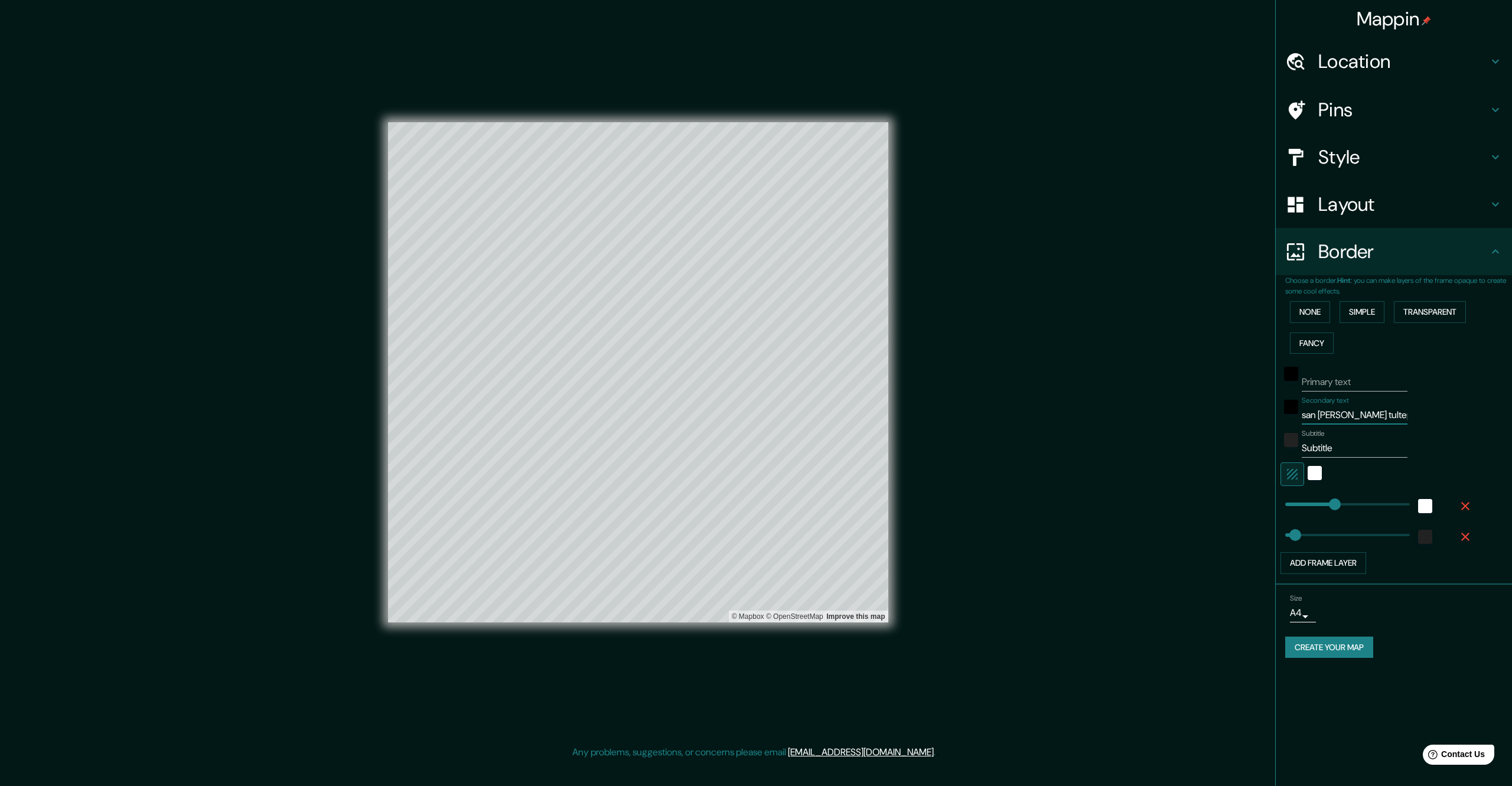
type input "san [PERSON_NAME] tultepe"
type input "339"
type input "68"
type input "san [PERSON_NAME] tultepec"
type input "339"
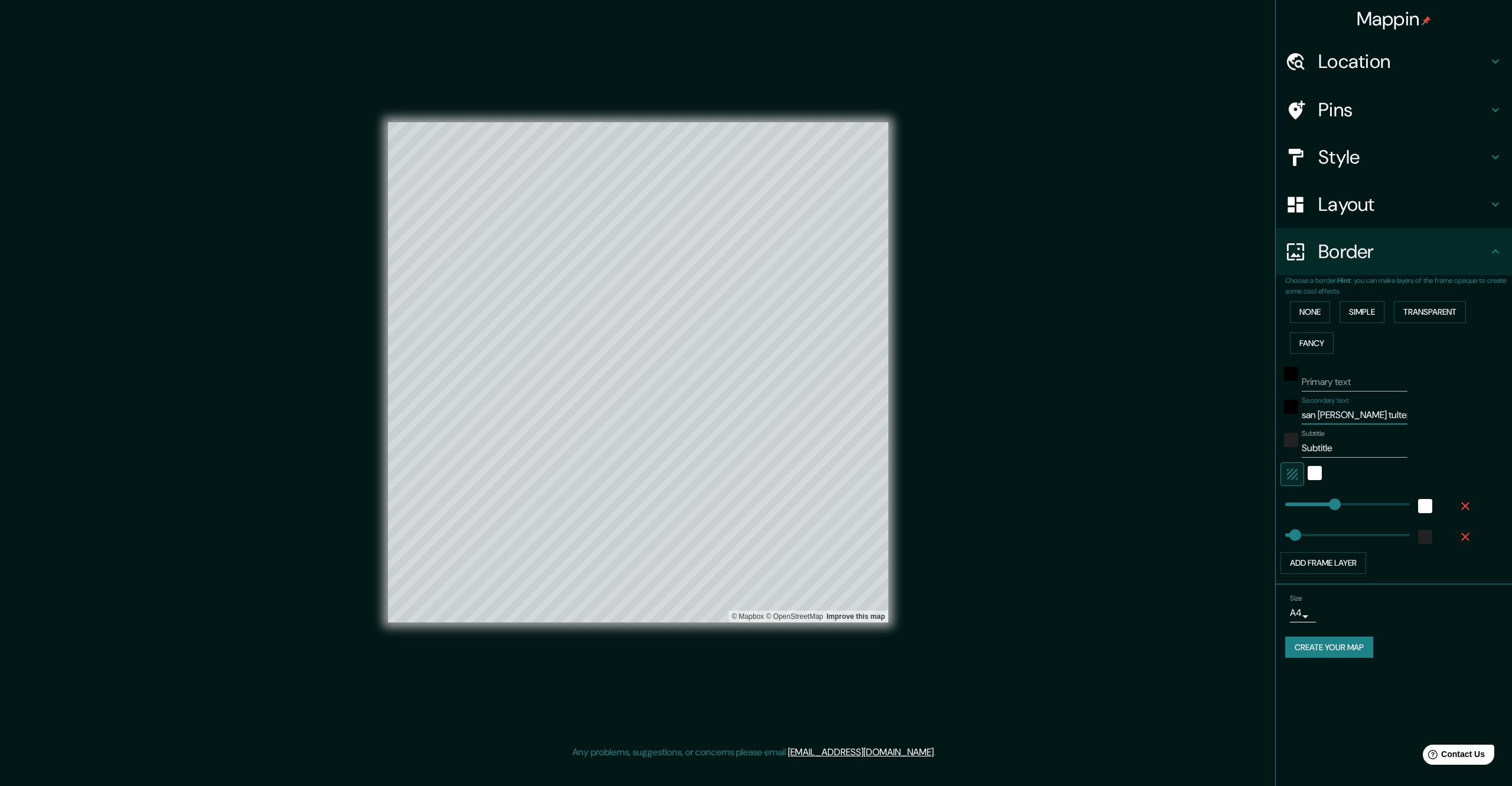
type input "68"
type input "san [PERSON_NAME] tultepec"
drag, startPoint x: 1348, startPoint y: 448, endPoint x: 1287, endPoint y: 452, distance: 61.1
click at [1287, 452] on div "Subtitle Subtitle" at bounding box center [1377, 443] width 193 height 28
type input "339"
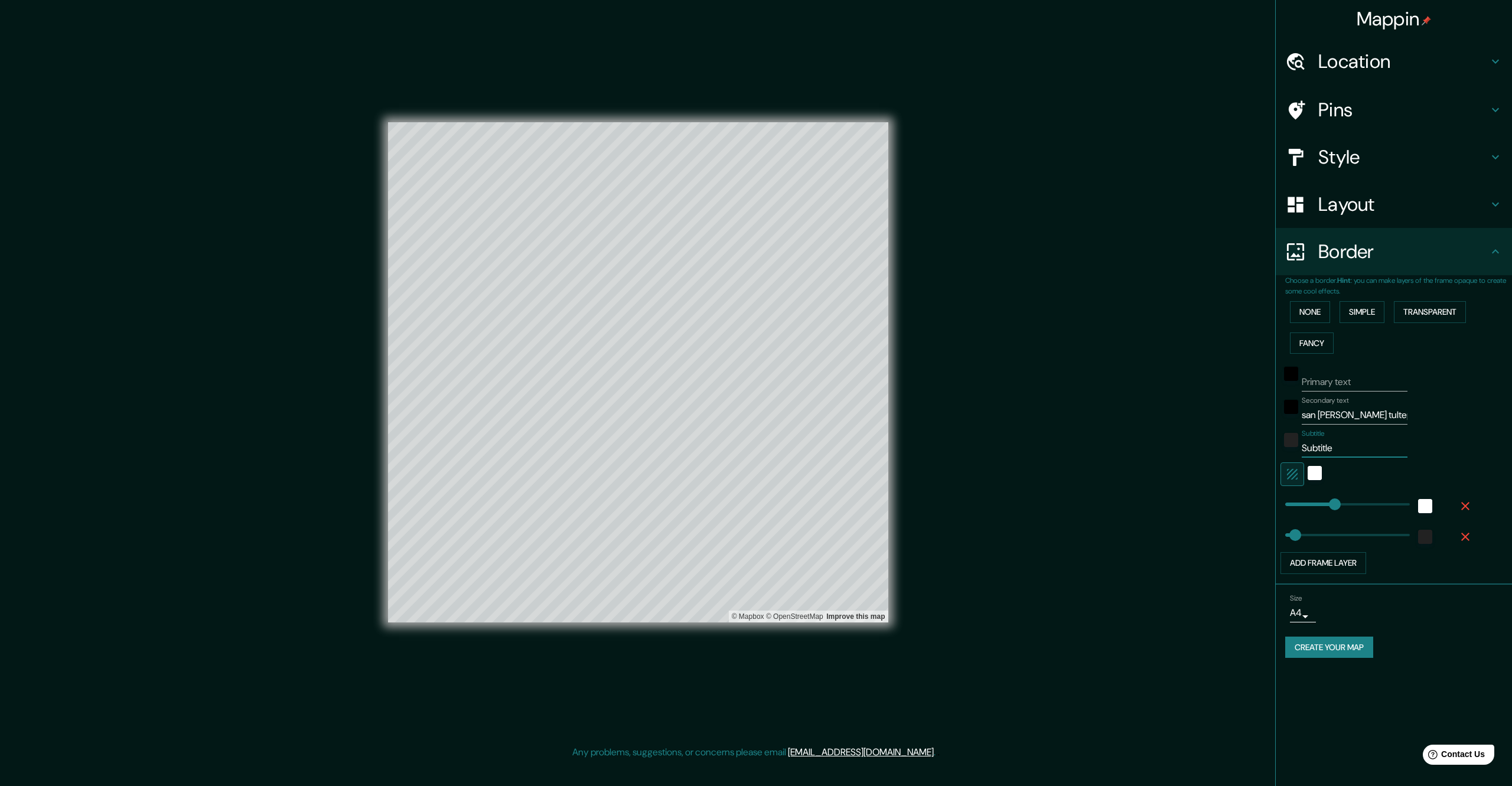
type input "68"
type input "339"
type input "847"
drag, startPoint x: 1341, startPoint y: 506, endPoint x: 1440, endPoint y: 510, distance: 99.1
type input "68"
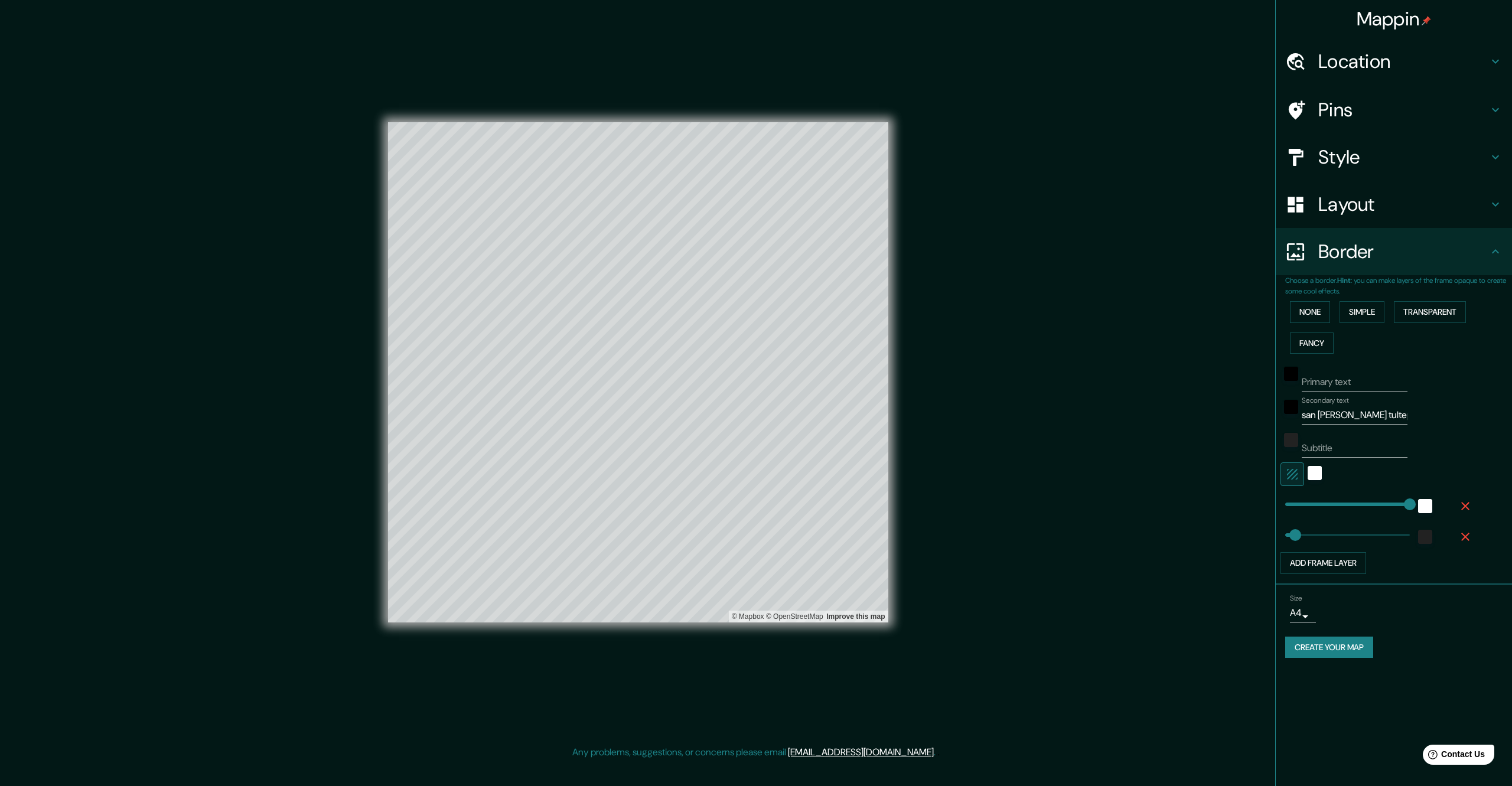
type input "0"
drag, startPoint x: 1332, startPoint y: 512, endPoint x: 1258, endPoint y: 503, distance: 74.5
type input "68"
type input "221"
drag, startPoint x: 1303, startPoint y: 505, endPoint x: 1323, endPoint y: 506, distance: 20.0
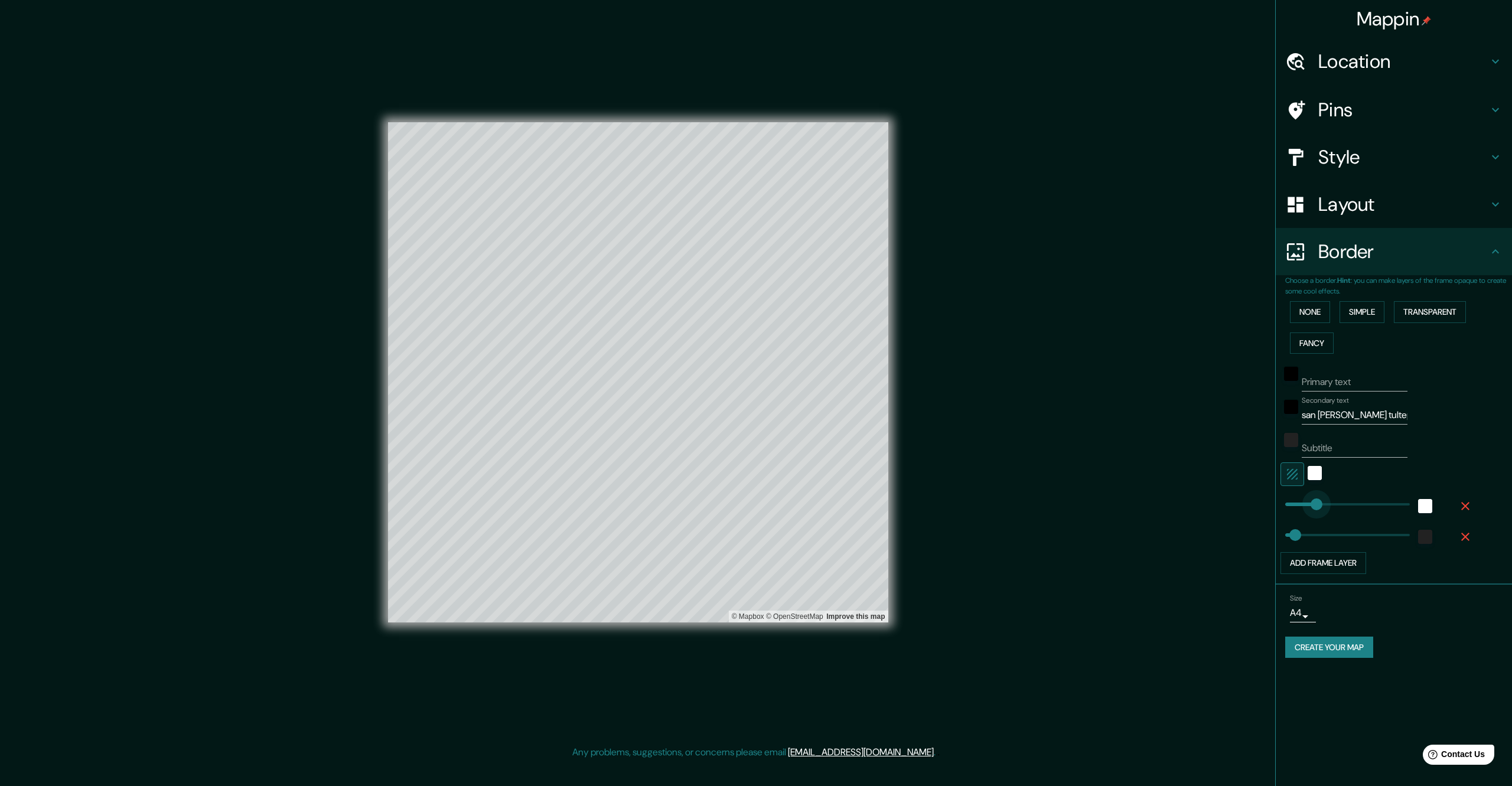
type input "68"
type input "298"
drag, startPoint x: 1324, startPoint y: 508, endPoint x: 1329, endPoint y: 512, distance: 6.4
type input "68"
type input "350"
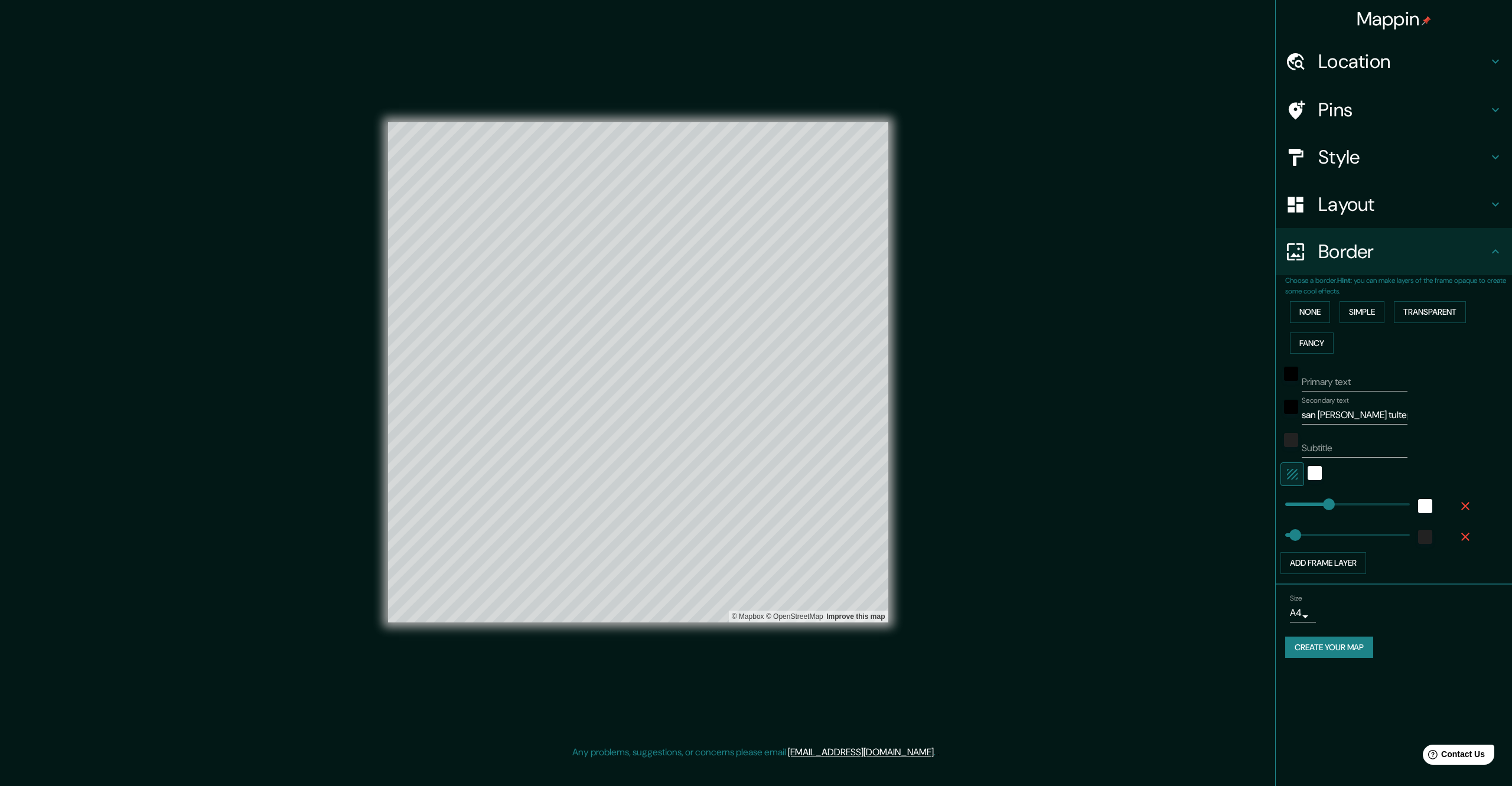
type input "68"
type input "289"
type input "68"
type input "221"
drag, startPoint x: 1327, startPoint y: 510, endPoint x: 1317, endPoint y: 512, distance: 10.2
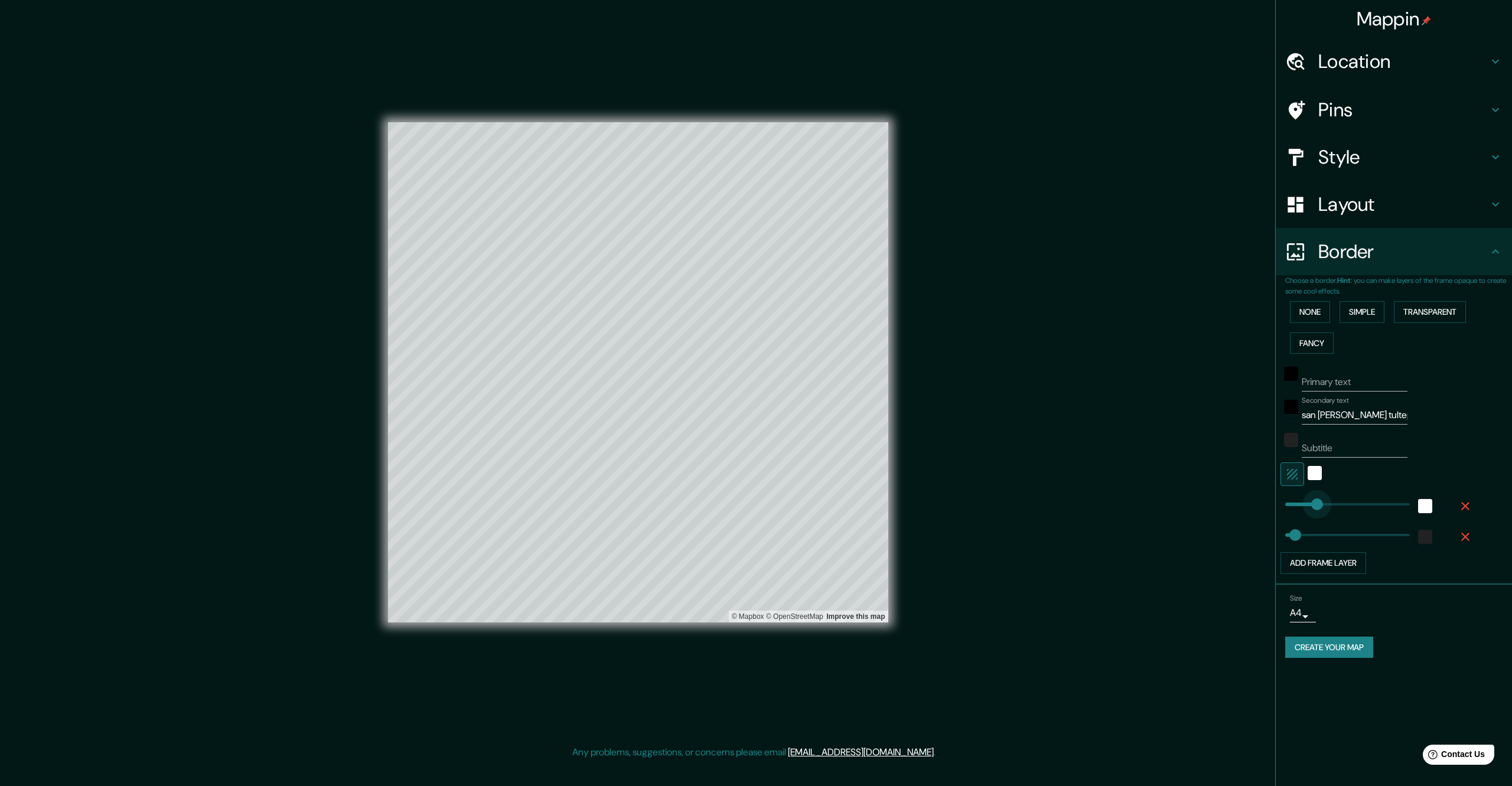
type input "68"
type input "133"
type input "68"
drag, startPoint x: 1303, startPoint y: 513, endPoint x: 1295, endPoint y: 514, distance: 8.1
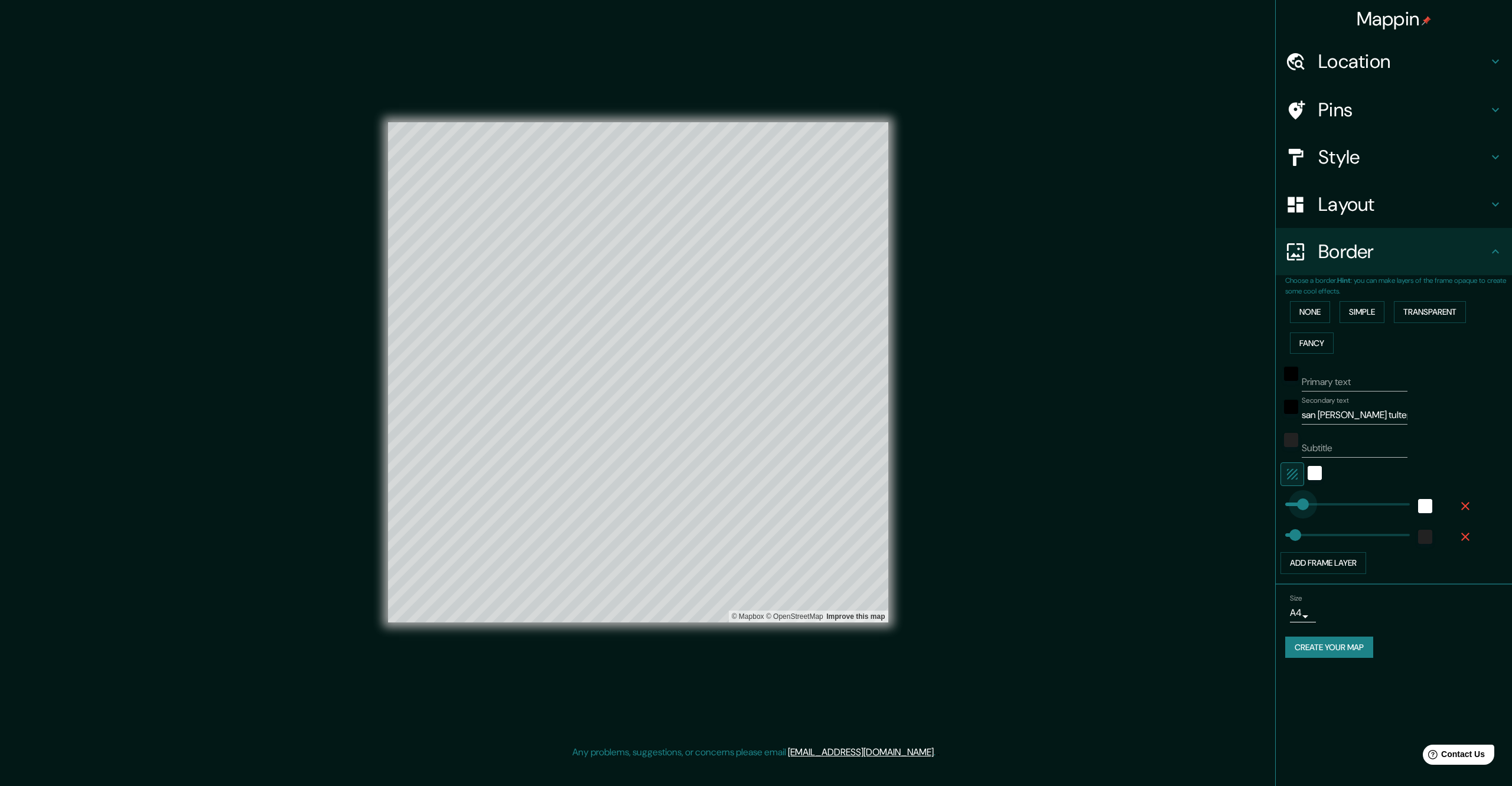
type input "68"
type input "0"
drag, startPoint x: 1295, startPoint y: 513, endPoint x: 1271, endPoint y: 513, distance: 24.0
type input "68"
type input "8"
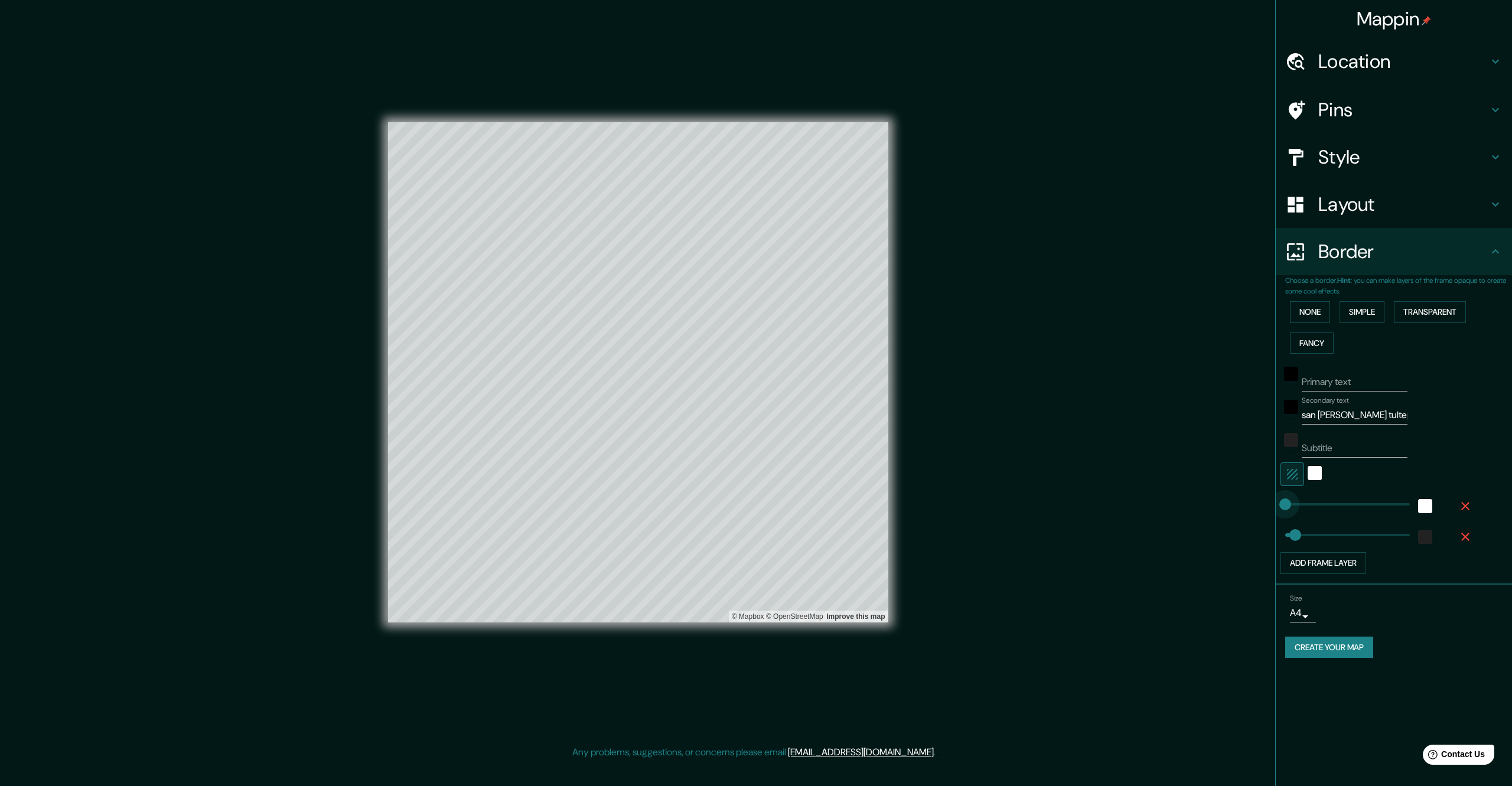
type input "68"
type input "56"
type input "173"
type input "129"
drag, startPoint x: 1310, startPoint y: 532, endPoint x: 1304, endPoint y: 532, distance: 6.0
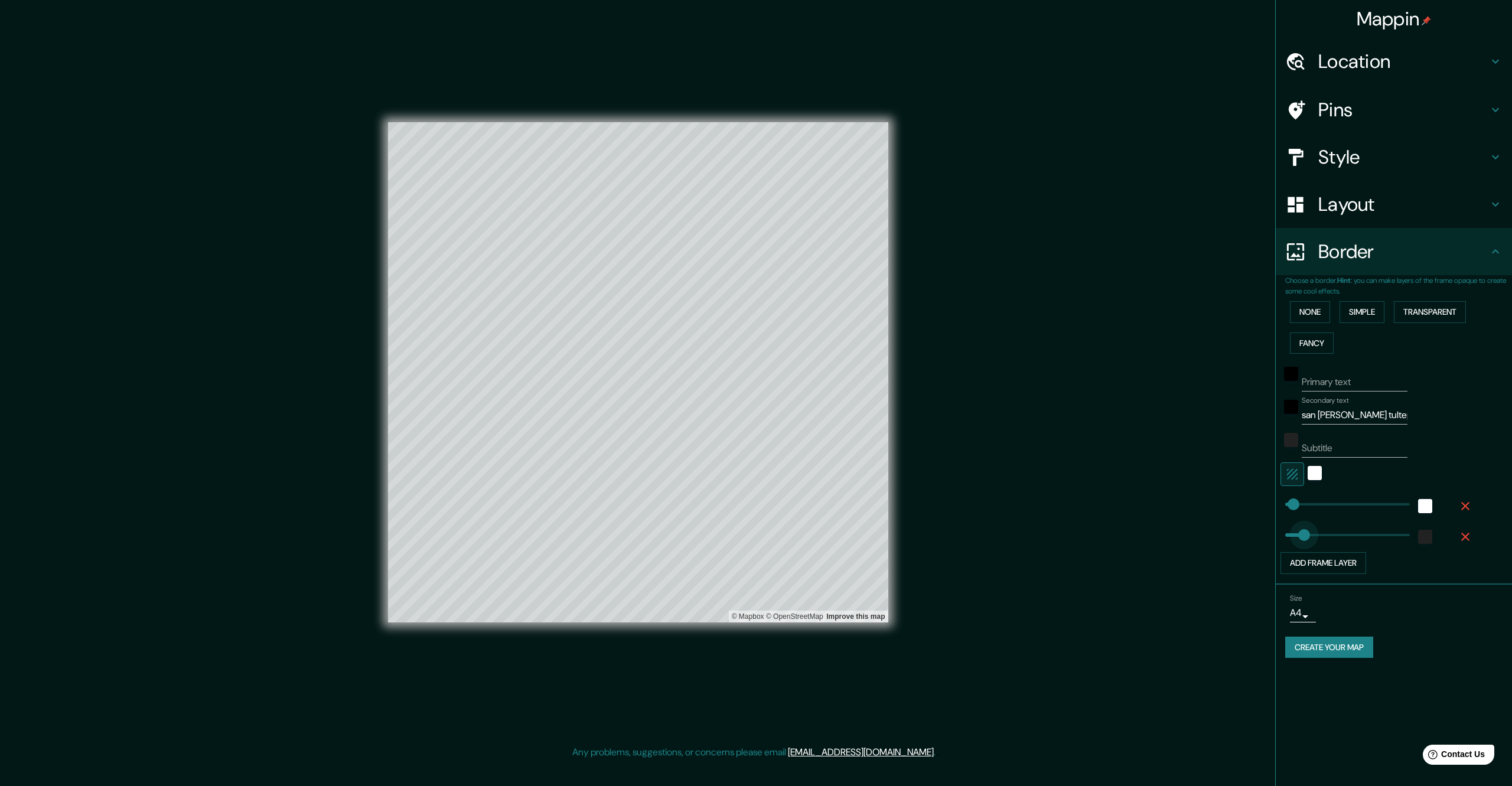
type input "109"
type input "80"
type input "56"
type input "28"
click at [1377, 272] on div "Border" at bounding box center [1394, 252] width 236 height 48
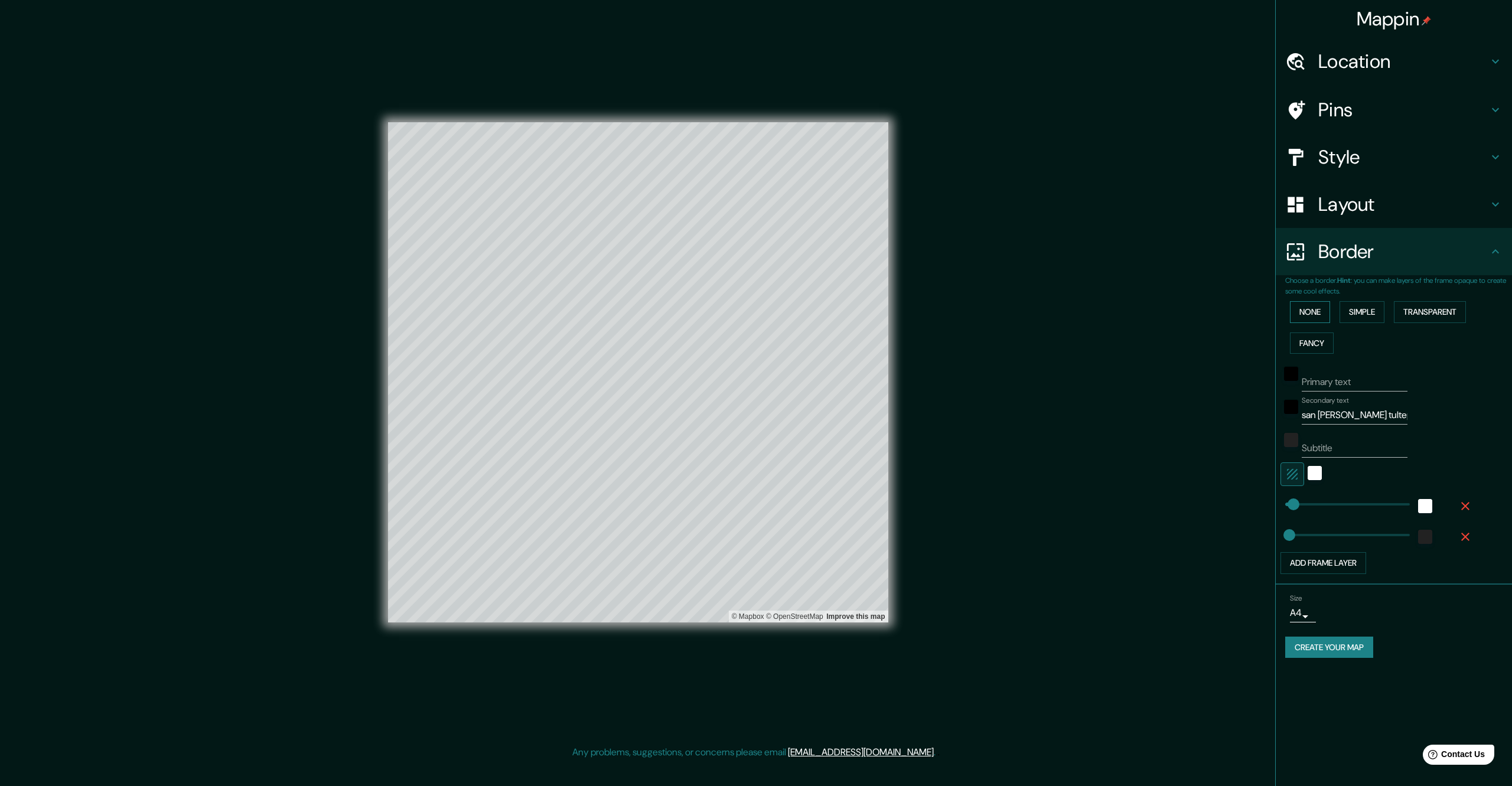
click at [1307, 314] on button "None" at bounding box center [1310, 312] width 40 height 22
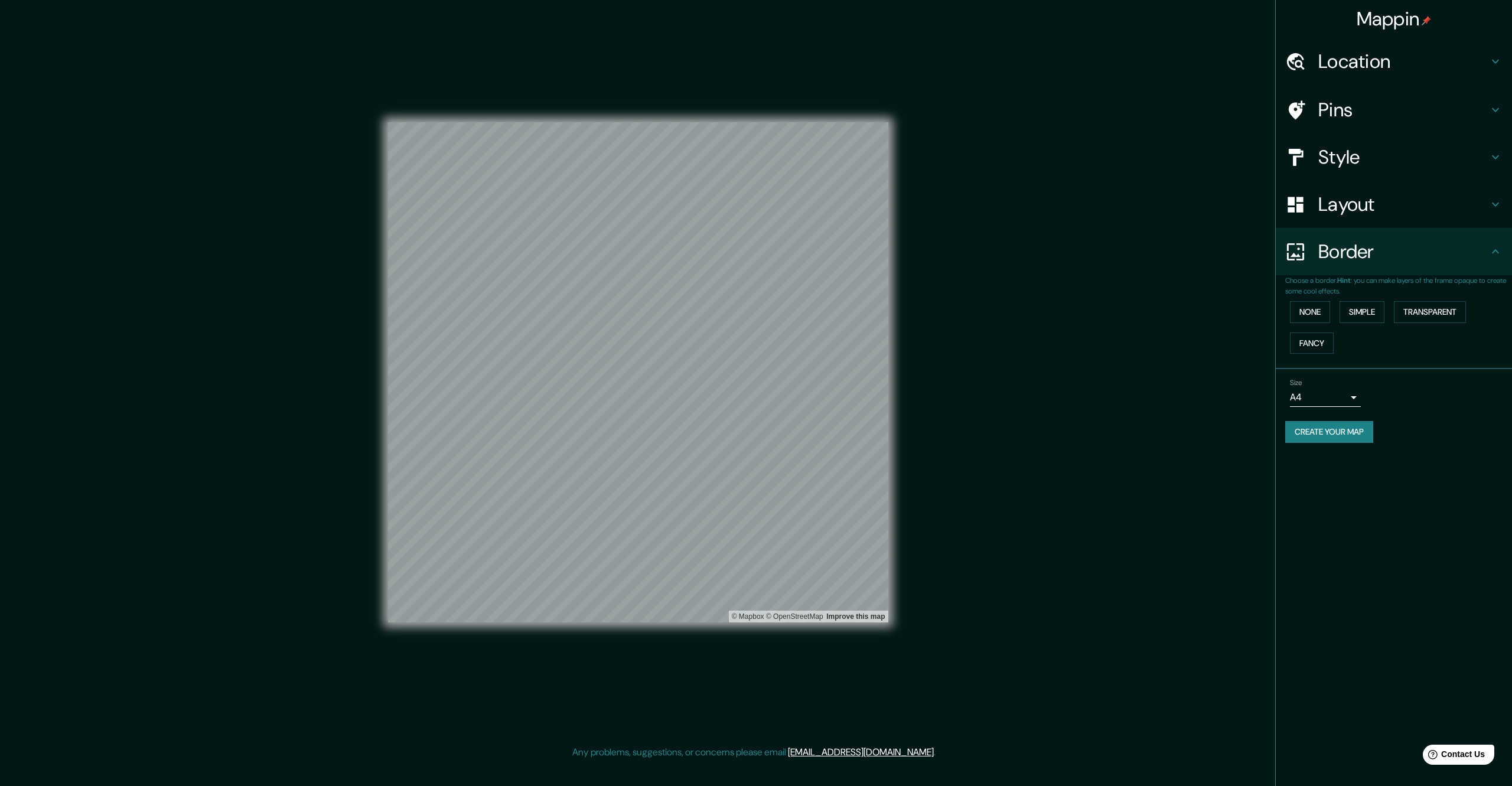
click at [1349, 210] on h4 "Layout" at bounding box center [1404, 204] width 170 height 23
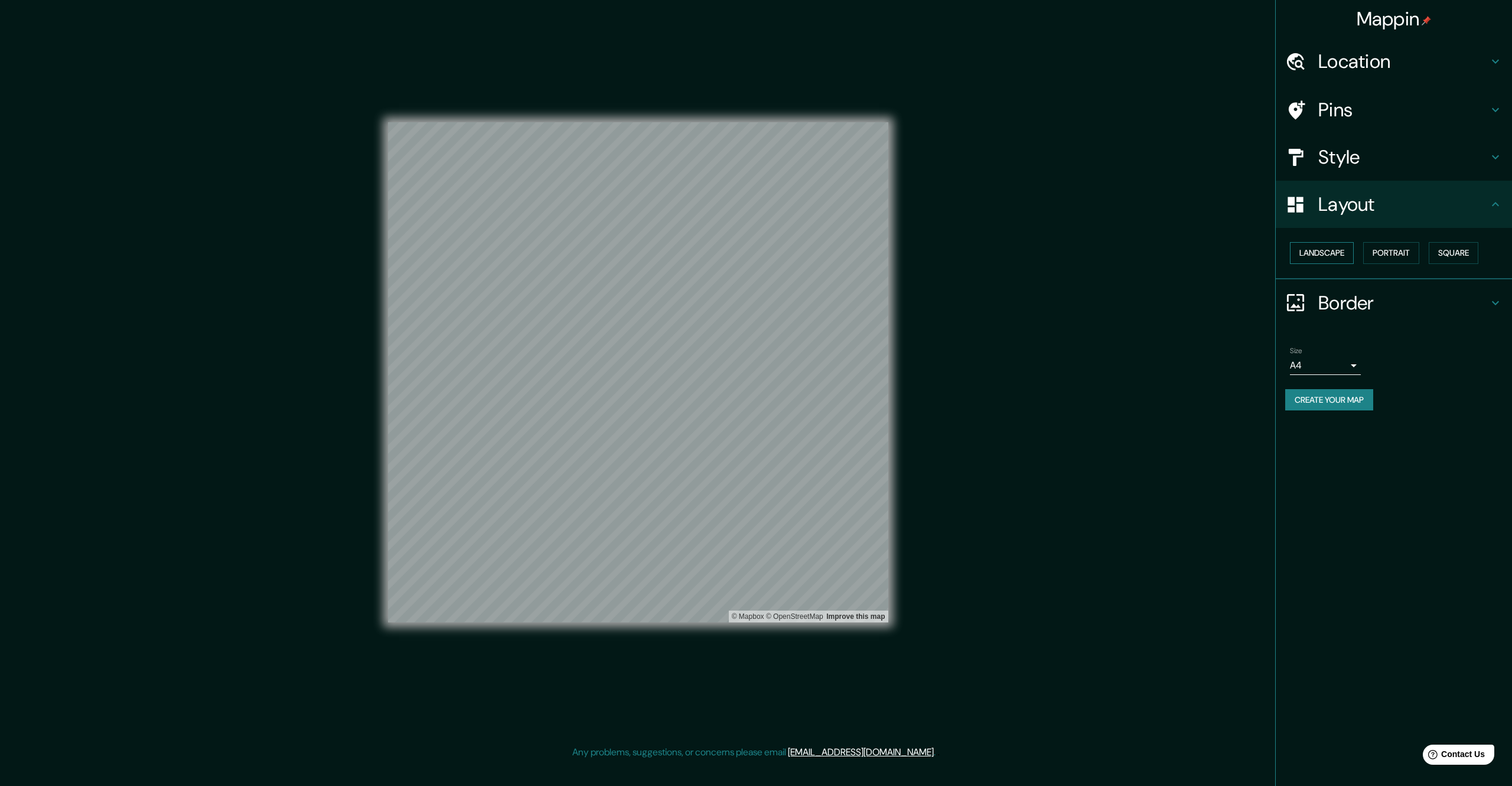
click at [1334, 254] on button "Landscape" at bounding box center [1322, 253] width 64 height 22
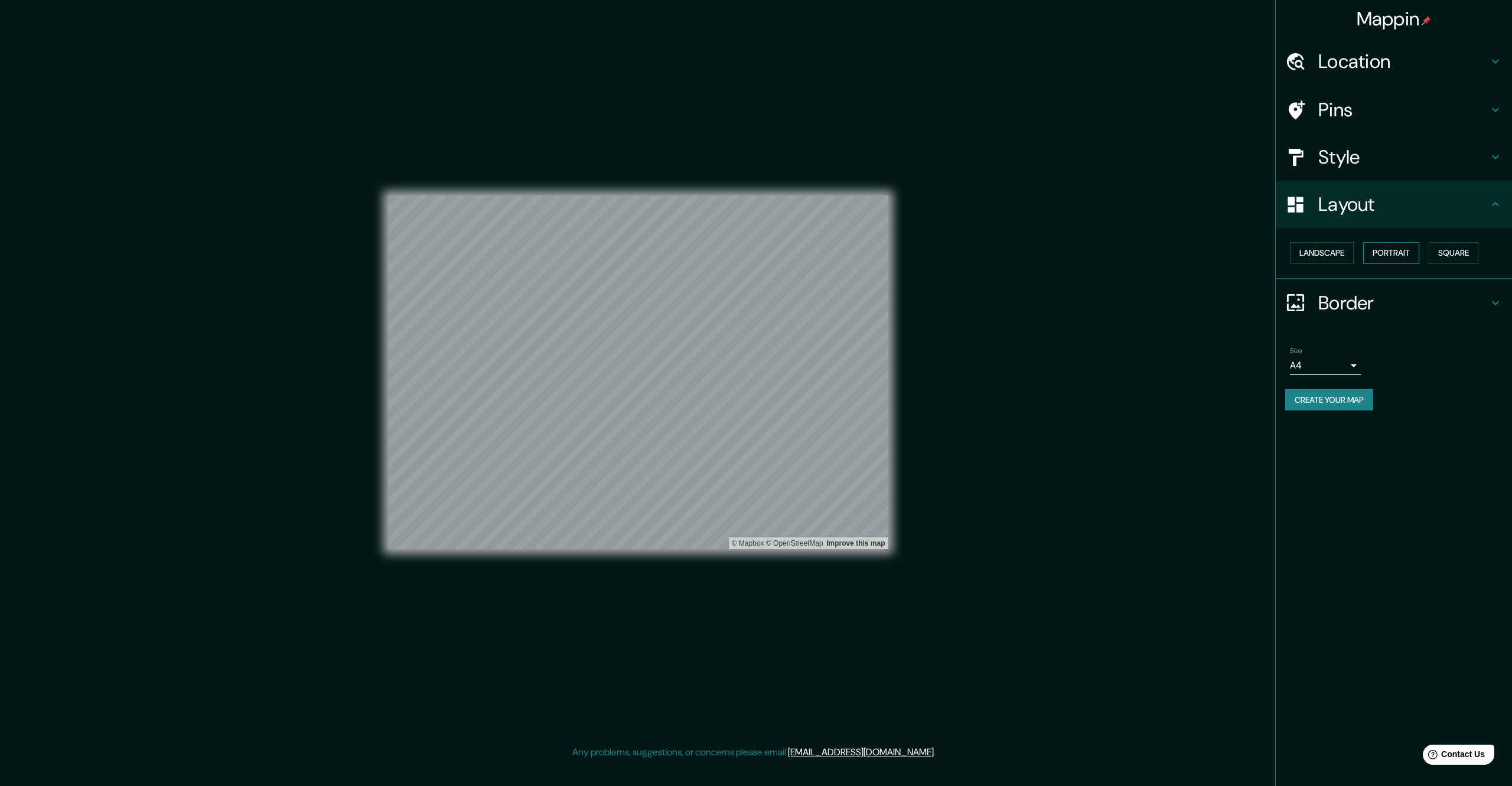
click at [1399, 248] on button "Portrait" at bounding box center [1390, 253] width 56 height 22
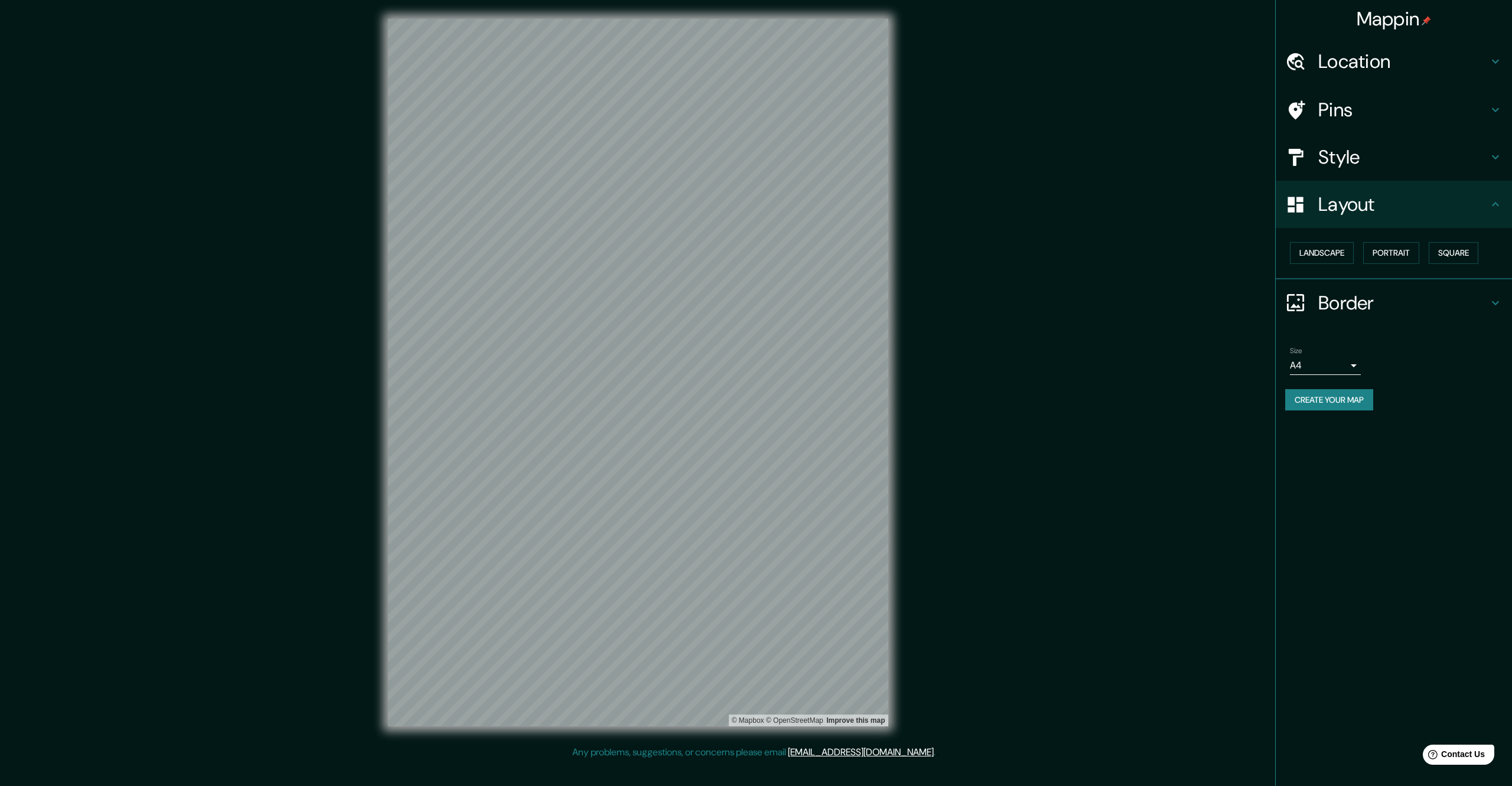
click at [1364, 111] on h4 "Pins" at bounding box center [1404, 110] width 170 height 23
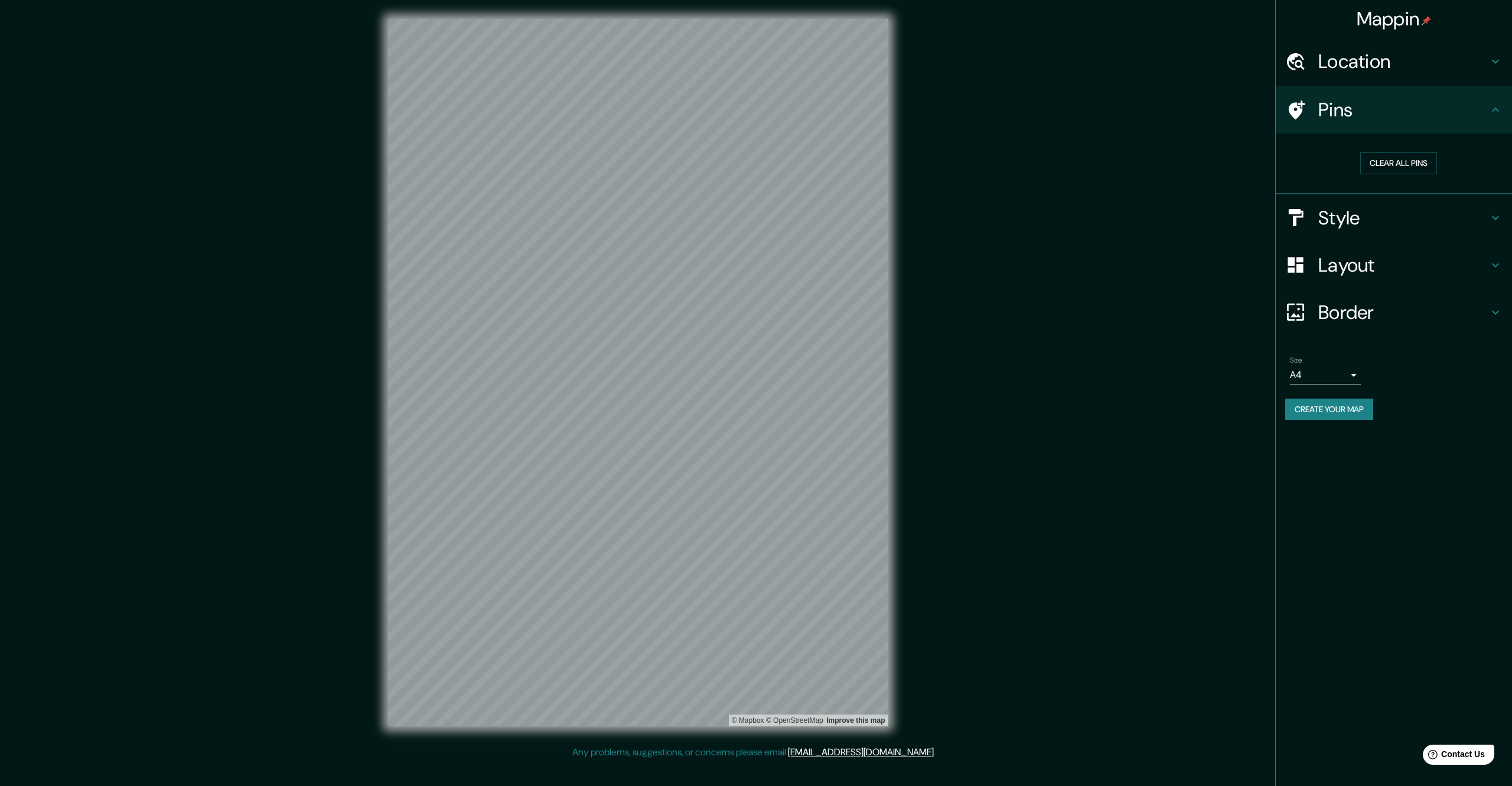
click at [1364, 111] on h4 "Pins" at bounding box center [1404, 110] width 170 height 23
click at [868, 464] on div at bounding box center [869, 461] width 9 height 9
click at [1392, 158] on button "Clear all pins" at bounding box center [1399, 163] width 77 height 22
click at [1375, 117] on h4 "Pins" at bounding box center [1404, 110] width 170 height 23
click at [1347, 406] on button "Create your map" at bounding box center [1329, 409] width 88 height 22
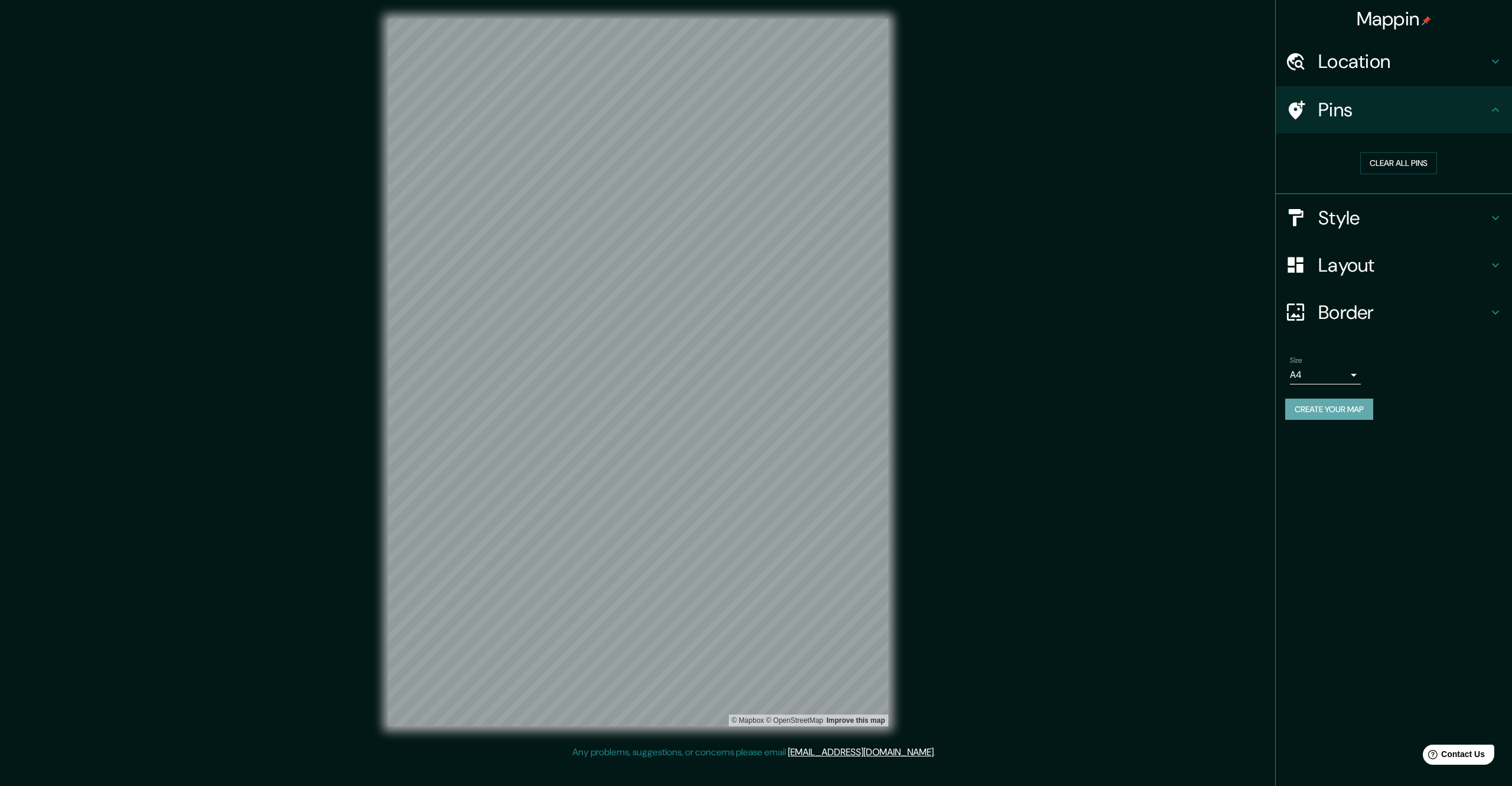
click at [1341, 417] on button "Create your map" at bounding box center [1329, 409] width 88 height 22
click at [1354, 413] on button "Create your map" at bounding box center [1329, 409] width 88 height 22
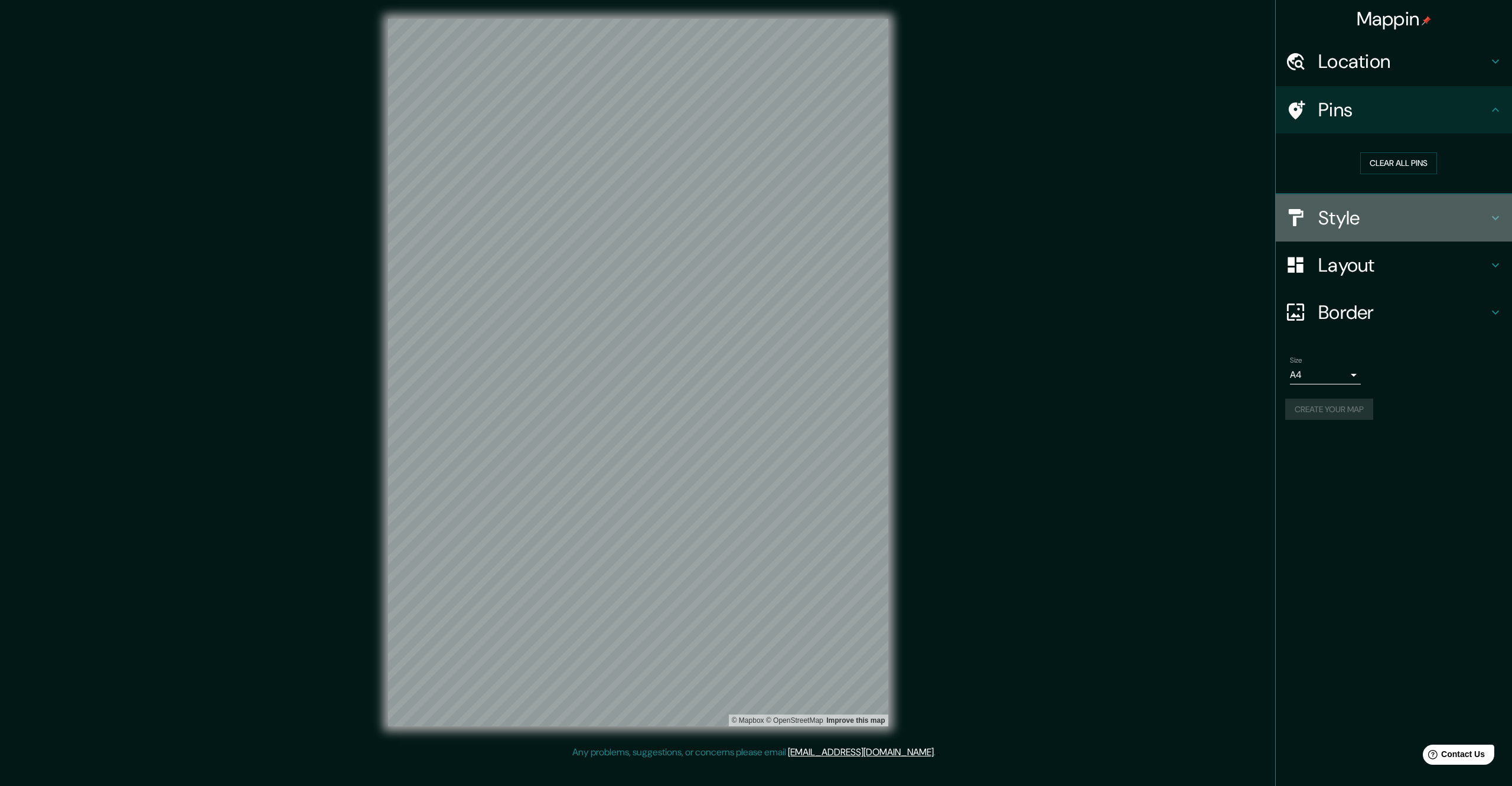
click at [1425, 210] on h4 "Style" at bounding box center [1404, 218] width 170 height 23
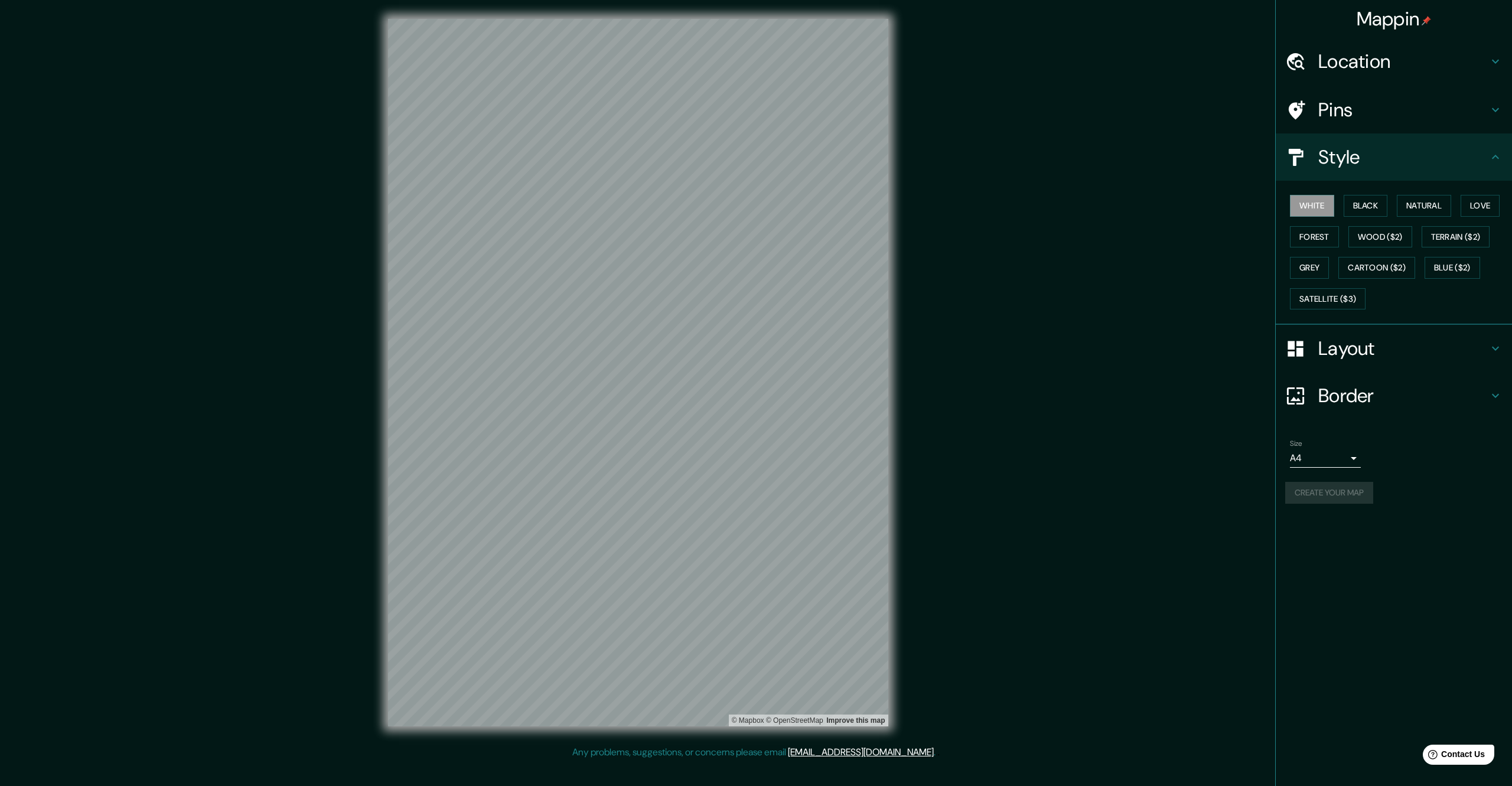
click at [1391, 401] on h4 "Border" at bounding box center [1404, 396] width 170 height 23
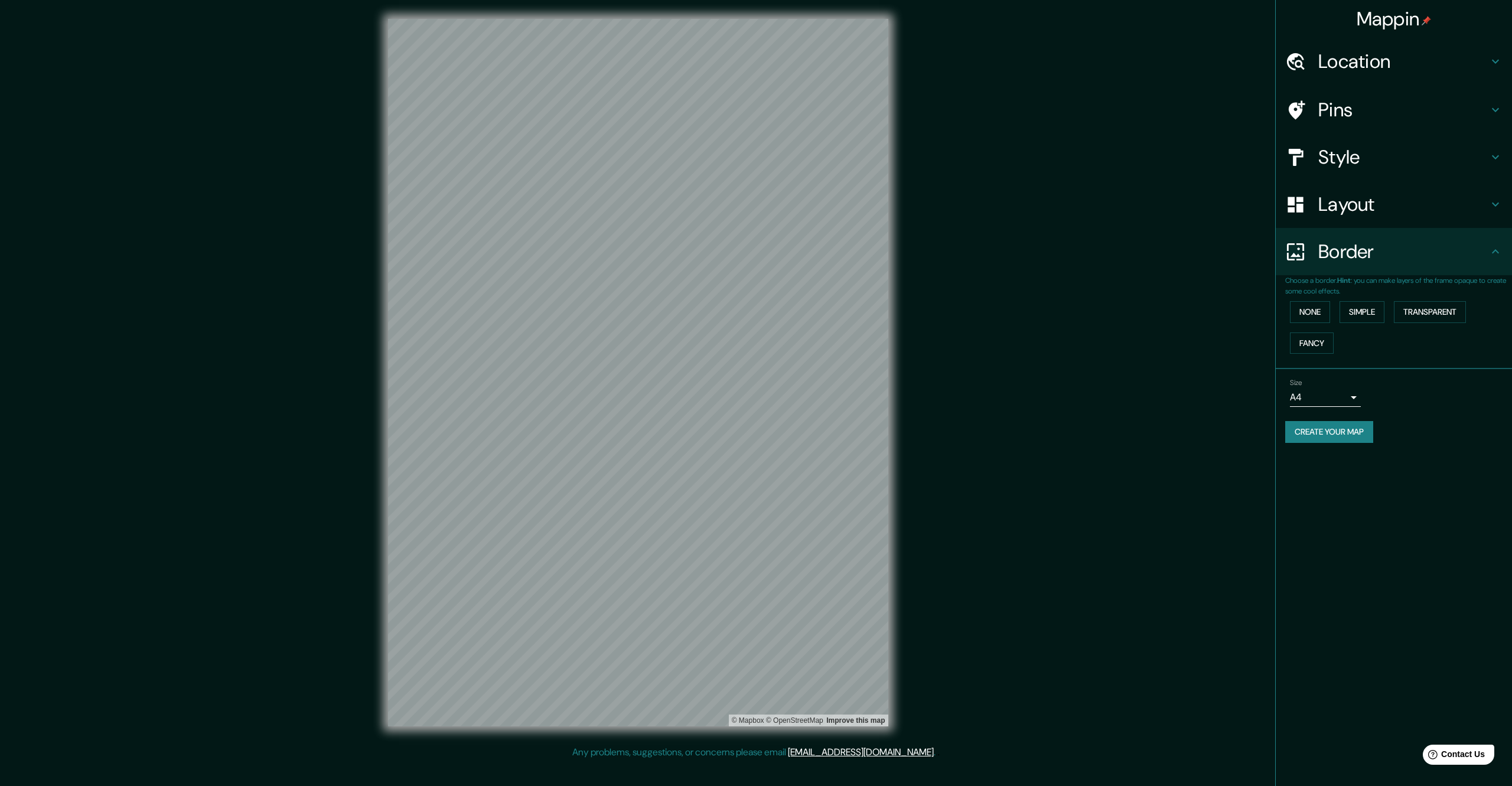
click at [1337, 430] on button "Create your map" at bounding box center [1329, 432] width 88 height 22
